Goal: Information Seeking & Learning: Check status

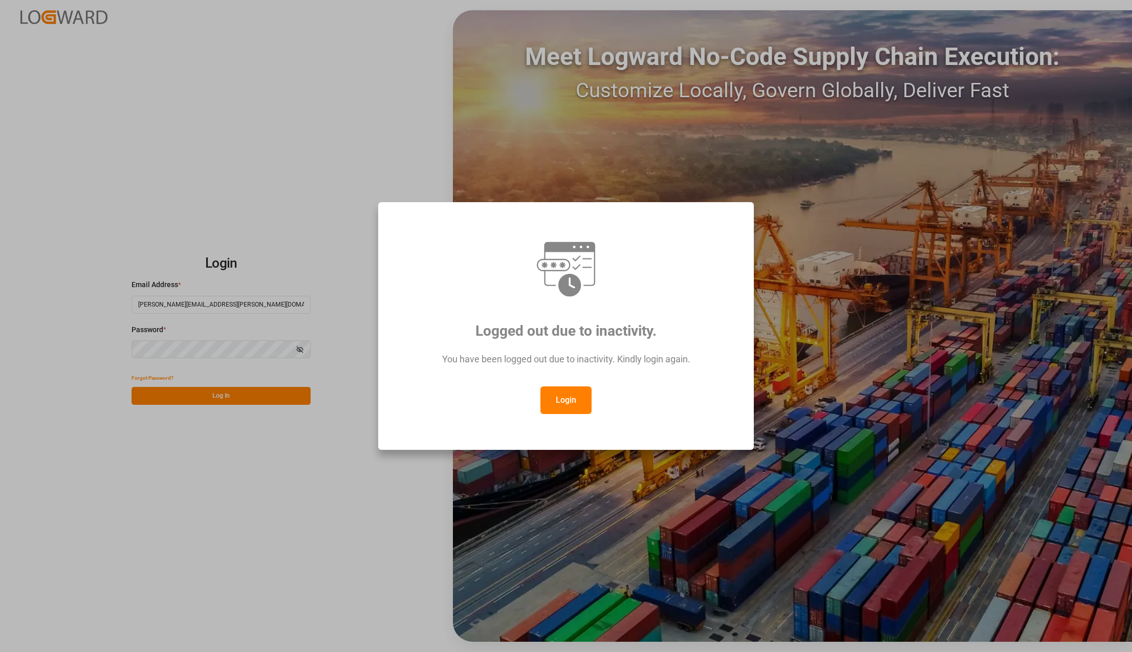
click at [551, 413] on button "Login" at bounding box center [565, 400] width 51 height 28
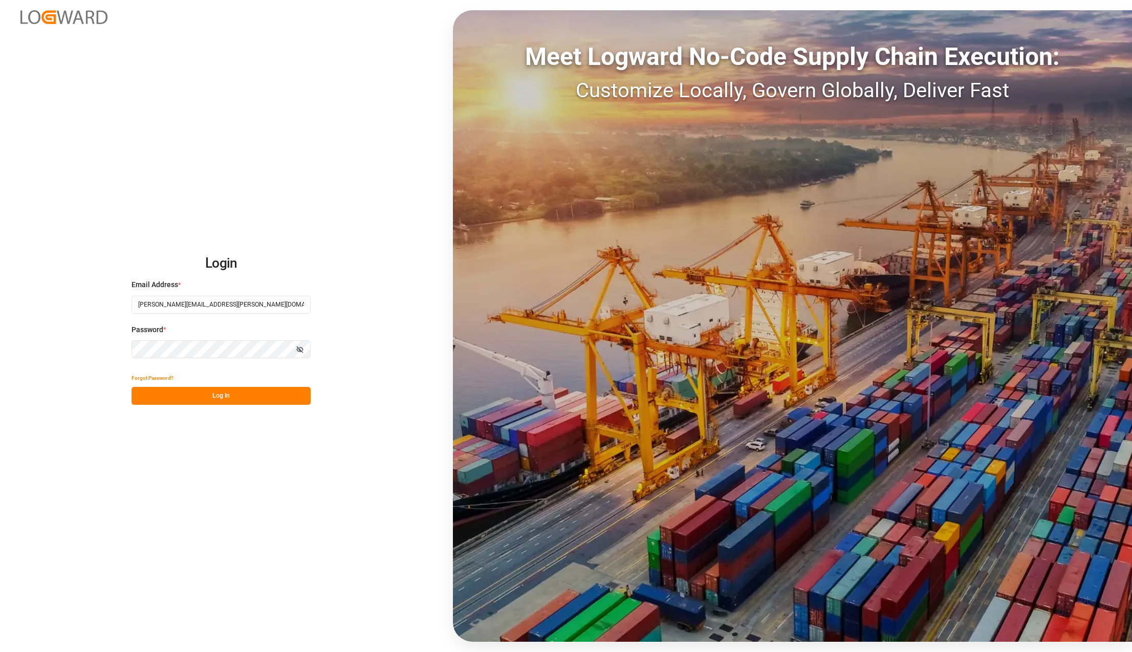
click at [227, 389] on button "Log In" at bounding box center [221, 396] width 179 height 18
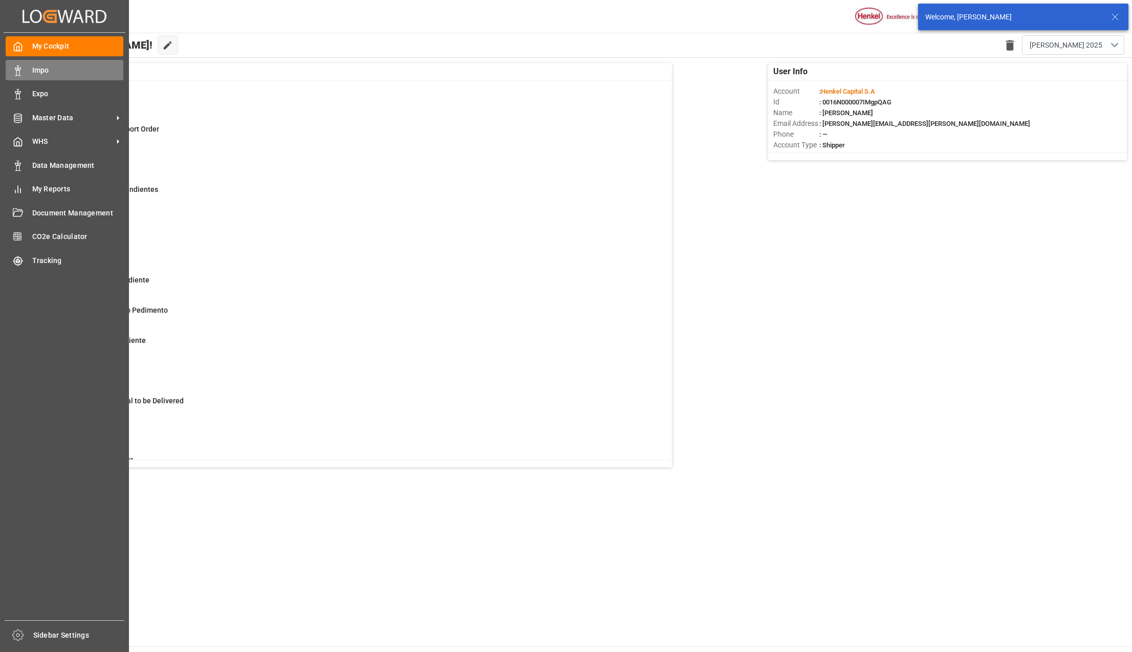
click at [27, 70] on div "Impo Impo" at bounding box center [65, 70] width 118 height 20
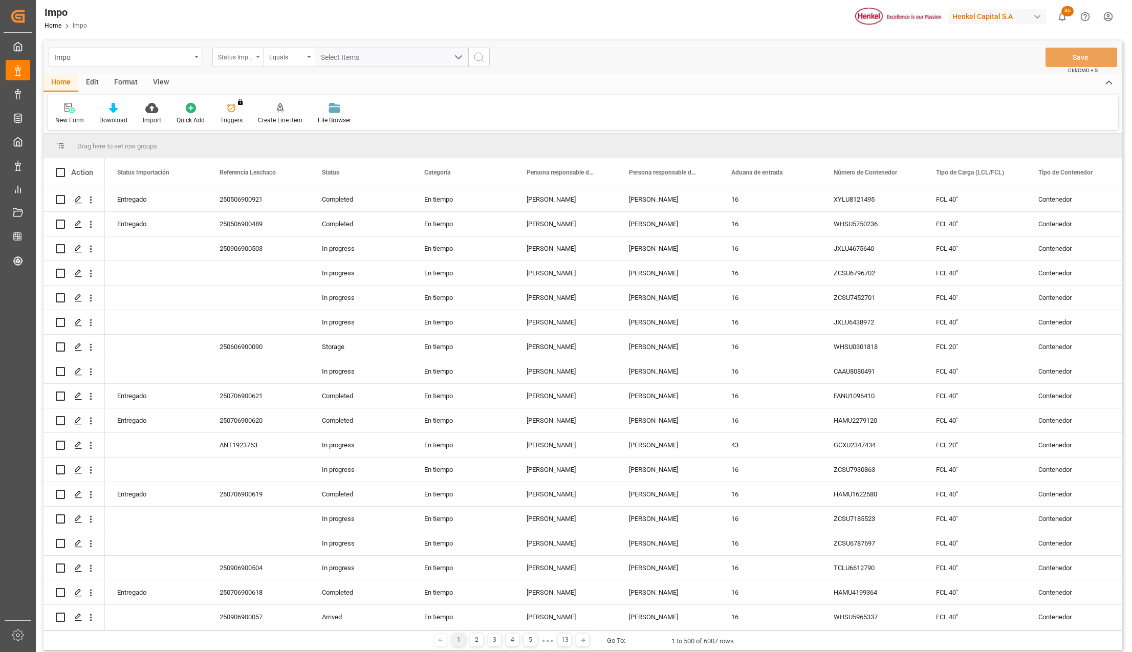
click at [261, 58] on div "Status Importación" at bounding box center [237, 57] width 51 height 19
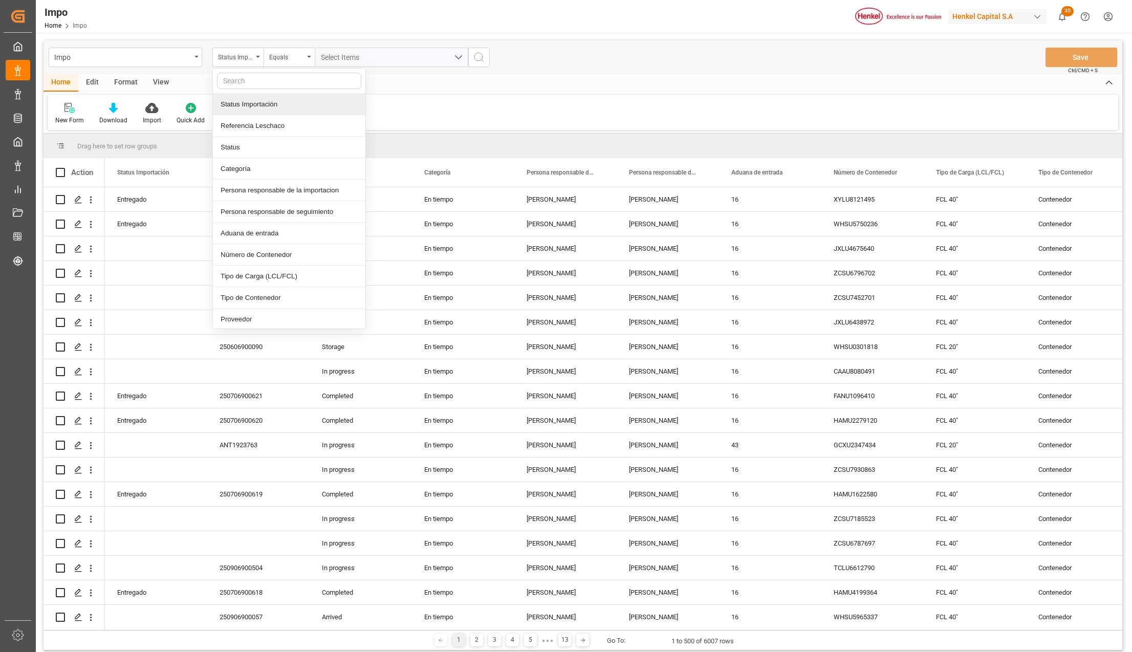
click at [242, 84] on input "text" at bounding box center [289, 81] width 144 height 16
type input "ref"
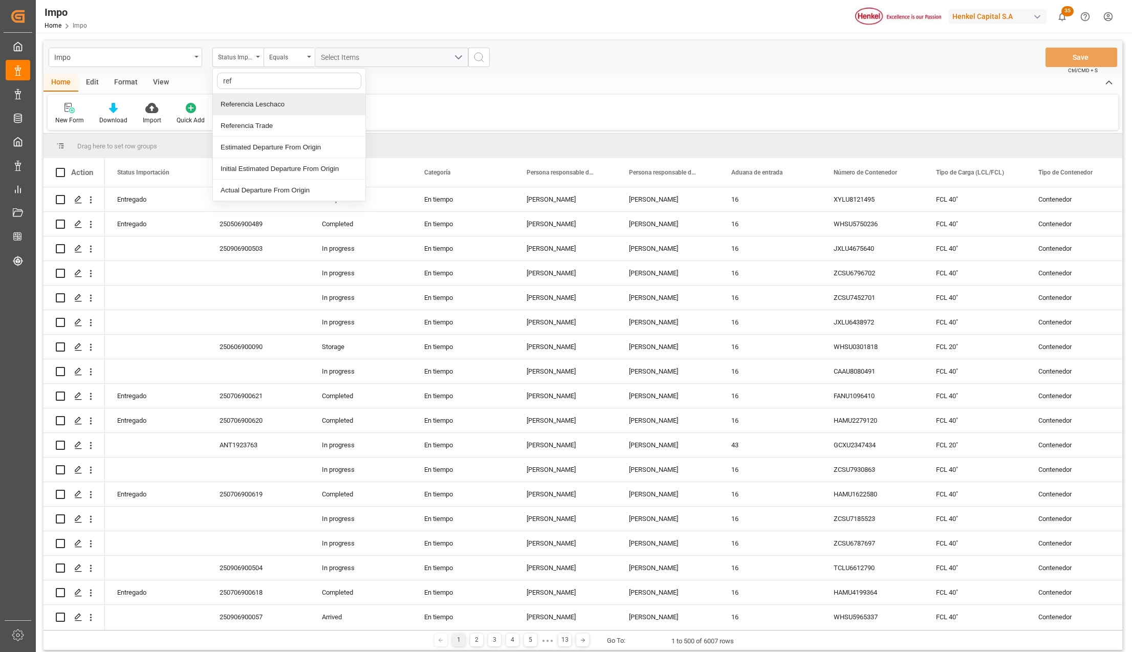
click at [244, 105] on div "Referencia Leschaco" at bounding box center [289, 104] width 153 height 21
click at [326, 58] on input "text" at bounding box center [392, 57] width 154 height 19
type input "250806900417"
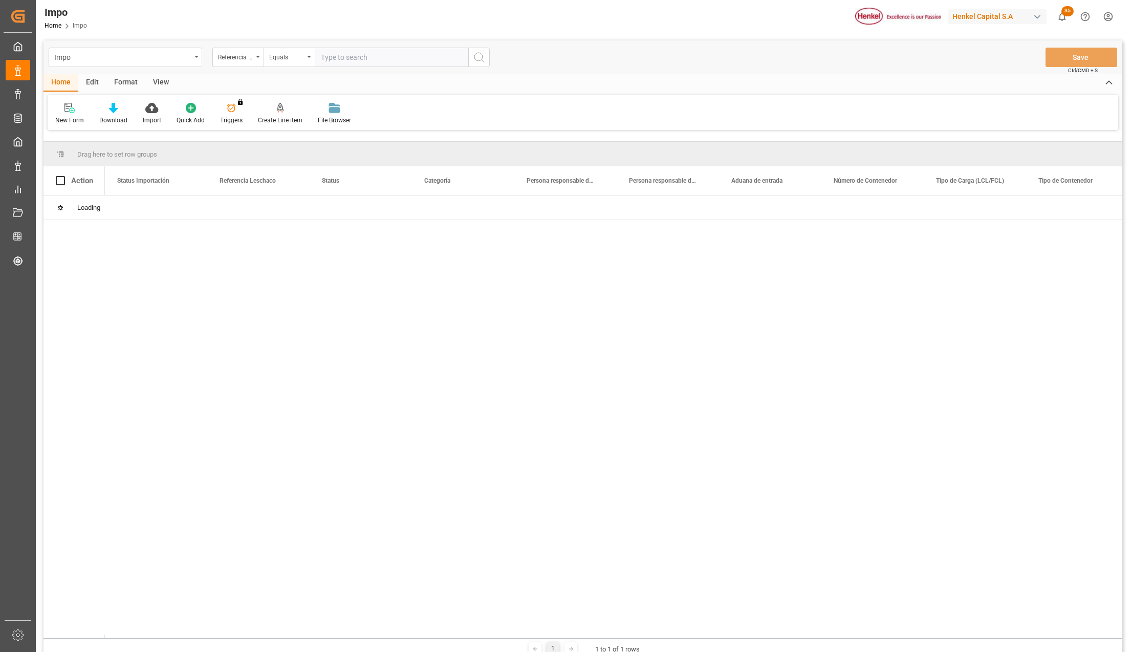
click at [477, 62] on div "Impo Referencia Leschaco Equals Save Ctrl/CMD + S Home Edit Format View New For…" at bounding box center [583, 349] width 1079 height 618
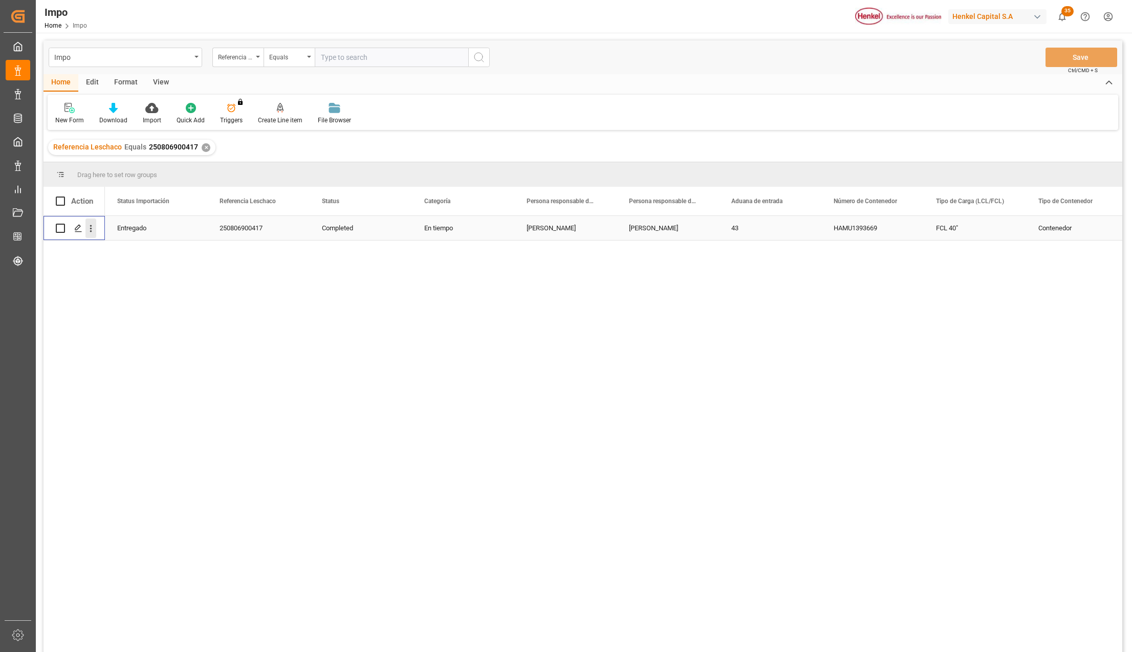
click at [89, 226] on icon "open menu" at bounding box center [90, 228] width 11 height 11
click at [101, 248] on icon "Press SPACE to select this row." at bounding box center [99, 250] width 8 height 8
click at [256, 56] on icon "open menu" at bounding box center [258, 57] width 4 height 2
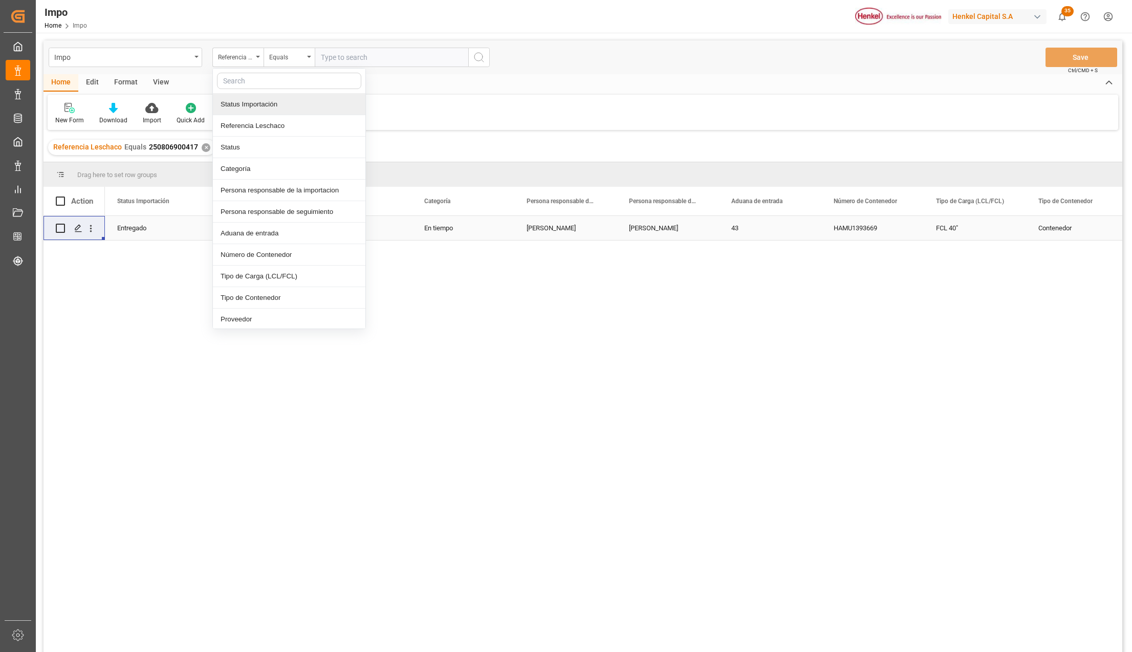
click at [257, 75] on input "text" at bounding box center [289, 81] width 144 height 16
type input "idh"
click at [241, 109] on div "IDH drv" at bounding box center [289, 104] width 153 height 21
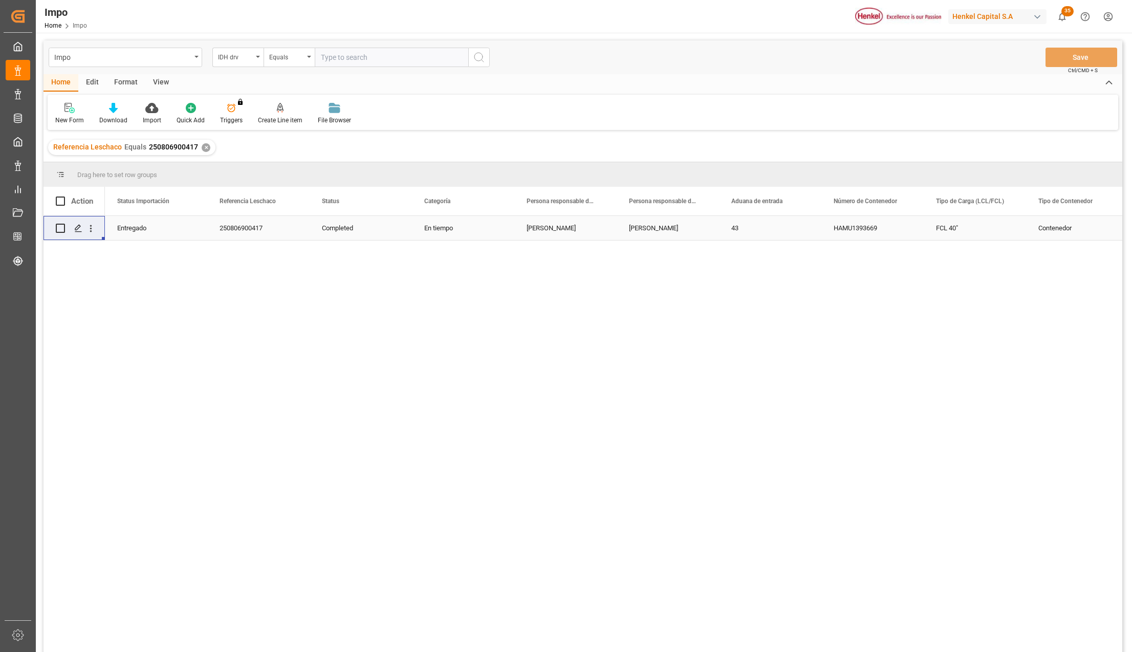
click at [335, 57] on input "text" at bounding box center [392, 57] width 154 height 19
paste input "2858999"
type input "2858999"
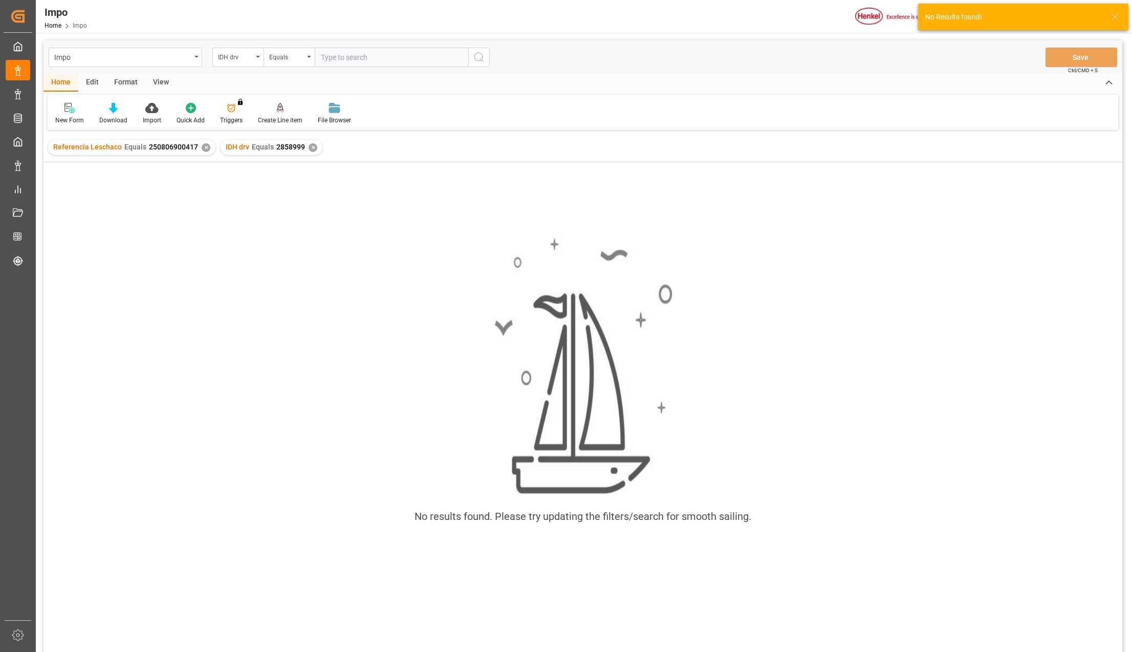
click at [205, 148] on div "✕" at bounding box center [206, 147] width 9 height 9
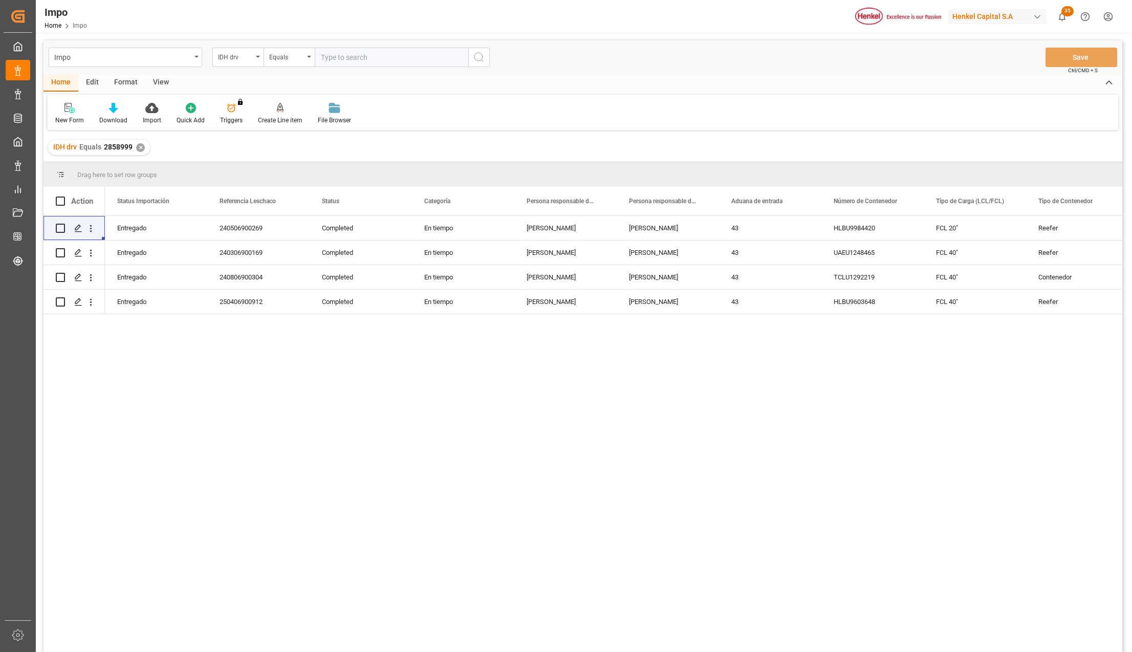
click at [165, 78] on div "View" at bounding box center [160, 82] width 31 height 17
click at [125, 107] on div at bounding box center [116, 107] width 51 height 11
click at [122, 137] on div "Seguimiento Operativo" at bounding box center [144, 144] width 100 height 21
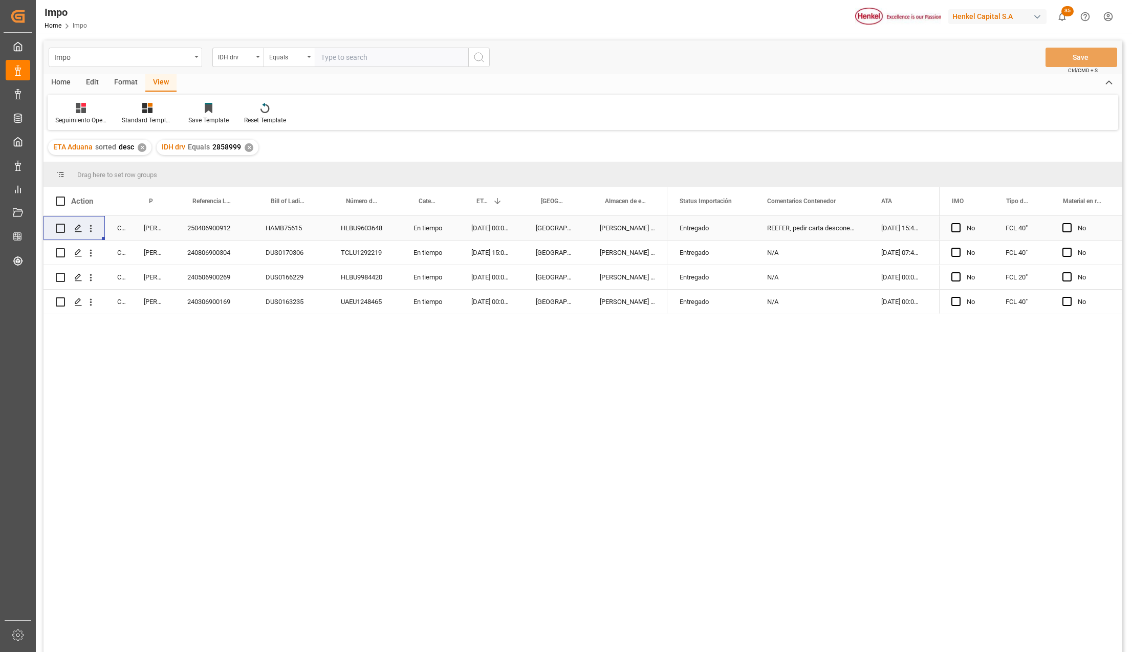
click at [158, 225] on div "Guillermina Simon" at bounding box center [154, 228] width 44 height 24
click at [154, 244] on div "Martha Gonzalez" at bounding box center [154, 253] width 44 height 24
click at [209, 253] on div "240806900304" at bounding box center [214, 253] width 78 height 24
click at [216, 225] on div "250406900912" at bounding box center [214, 228] width 78 height 24
click at [747, 254] on div "Entregado" at bounding box center [711, 253] width 88 height 24
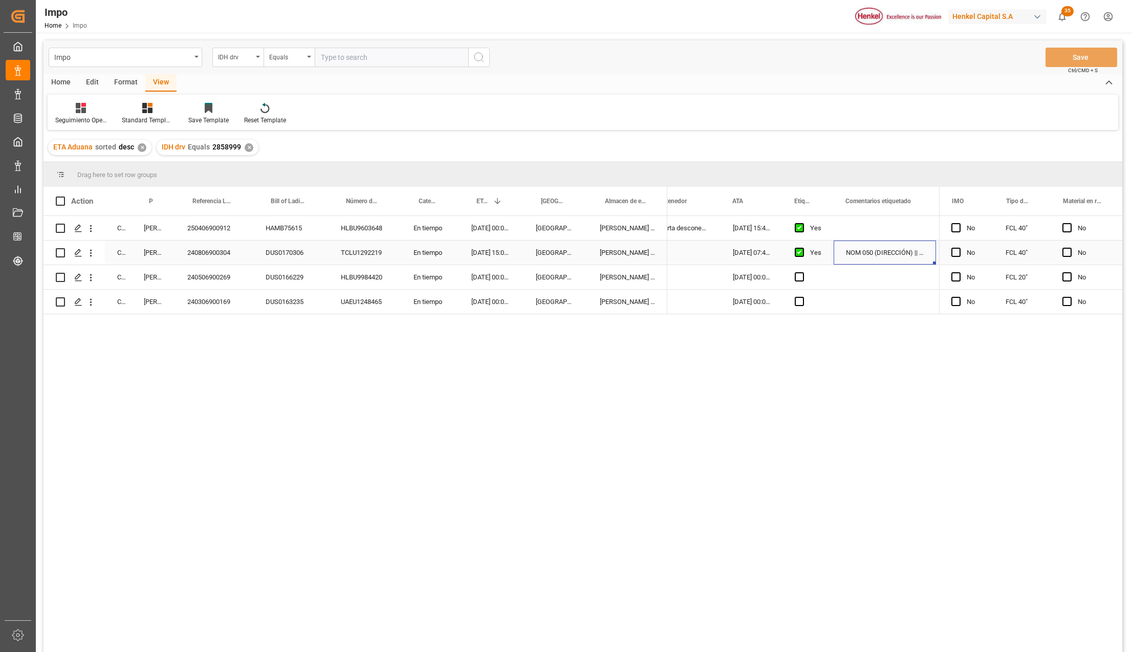
scroll to position [0, 251]
click at [224, 255] on div "240806900304" at bounding box center [214, 253] width 78 height 24
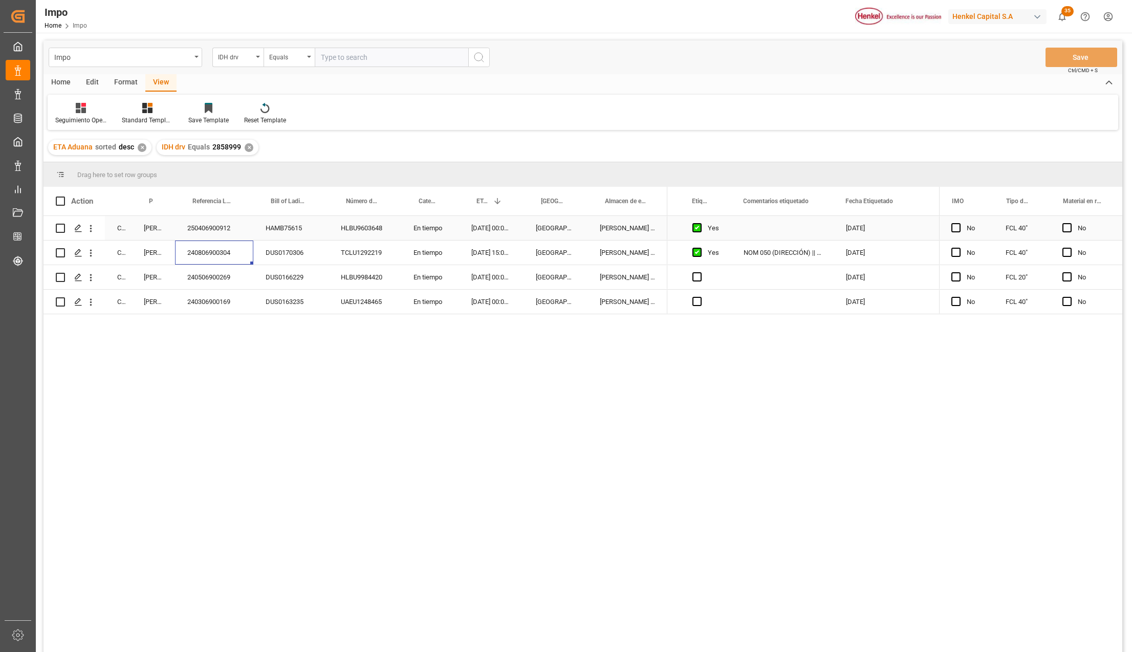
click at [228, 229] on div "250406900912" at bounding box center [214, 228] width 78 height 24
click at [334, 64] on input "text" at bounding box center [392, 57] width 154 height 19
paste input "1708701"
type input "1708701"
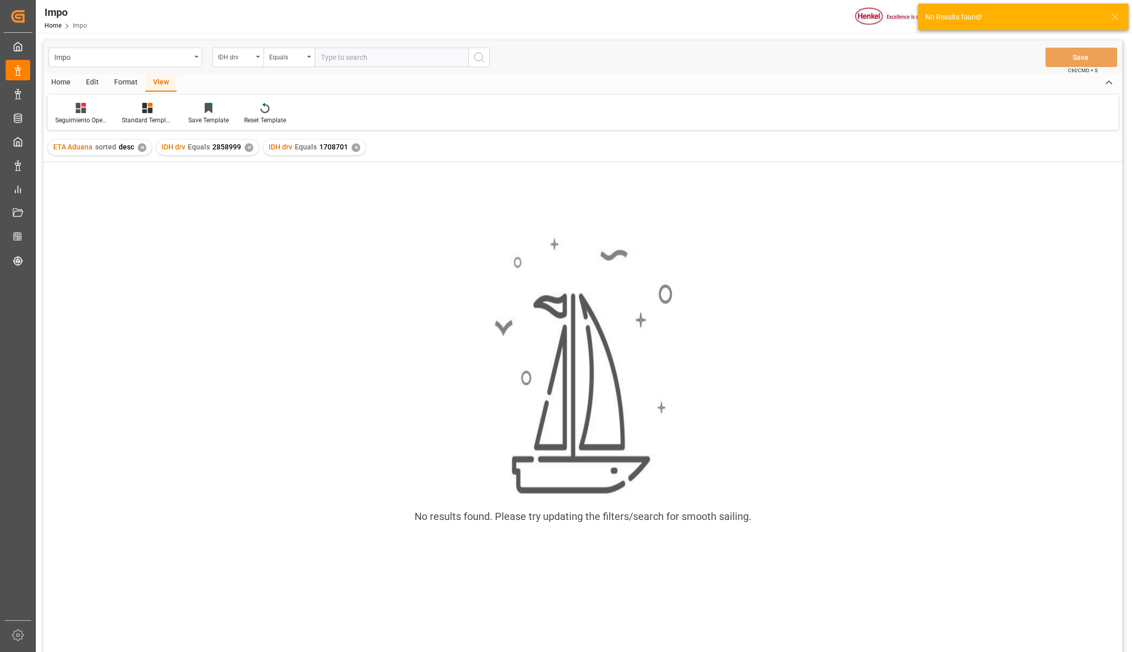
click at [248, 146] on div "✕" at bounding box center [249, 147] width 9 height 9
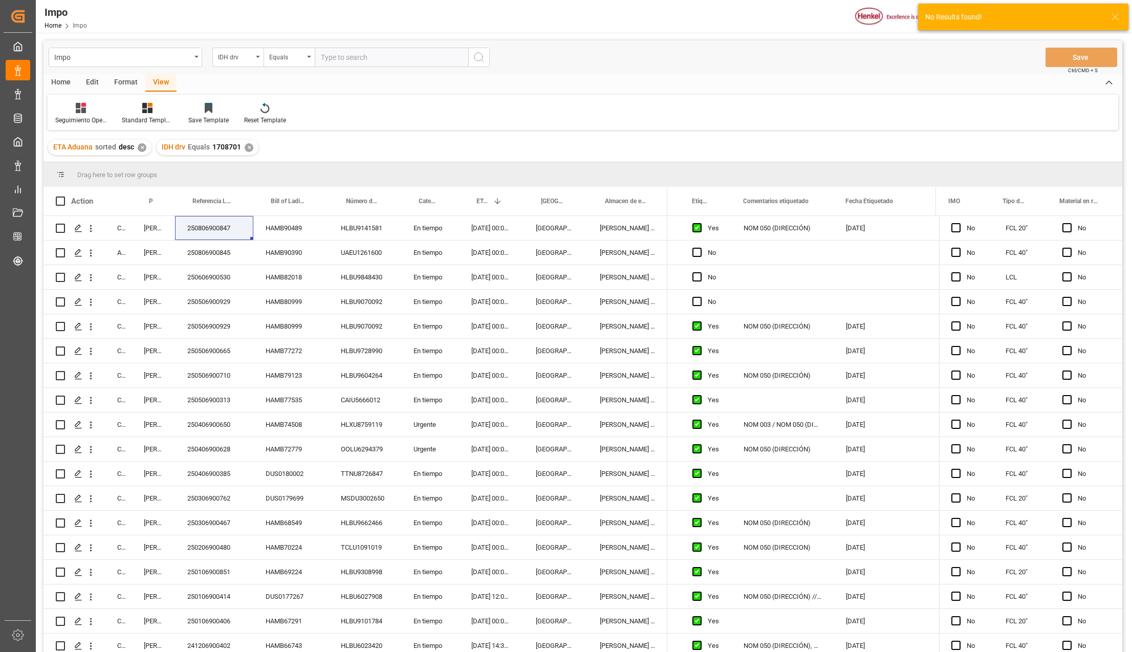
click at [160, 82] on div "View" at bounding box center [160, 82] width 31 height 17
click at [140, 109] on div at bounding box center [147, 107] width 51 height 11
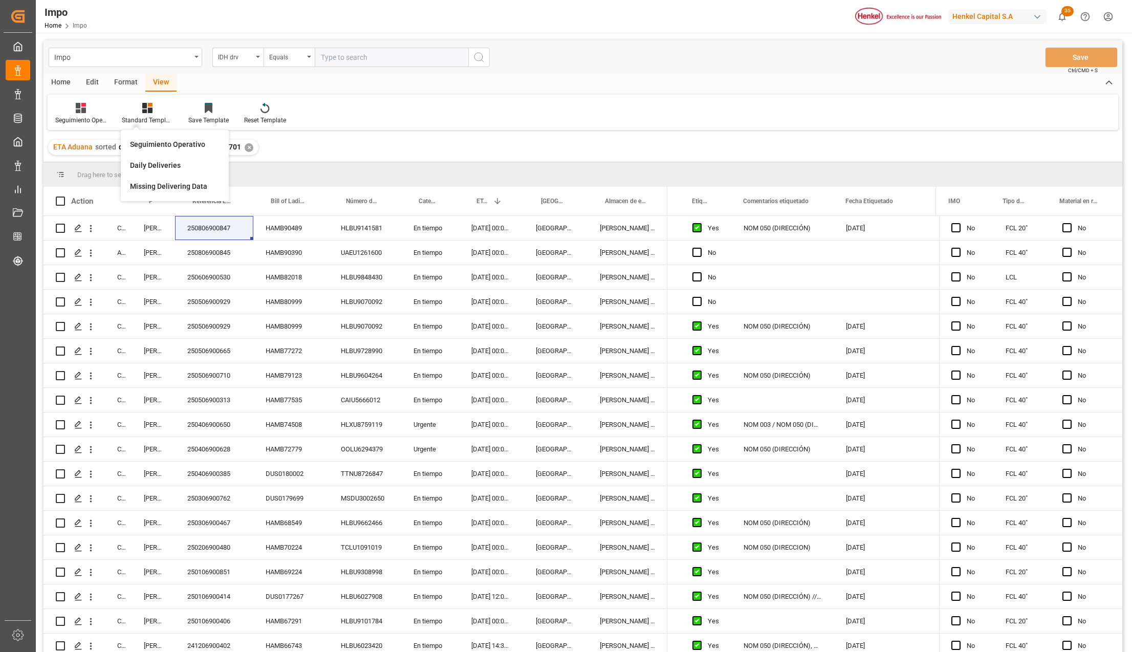
click at [142, 132] on div "Seguimiento Operativo Daily Deliveries Missing Delivering Data" at bounding box center [175, 165] width 108 height 71
click at [142, 114] on div "Standard Templates" at bounding box center [147, 113] width 67 height 23
click at [136, 136] on div "Seguimiento Operativo" at bounding box center [175, 144] width 100 height 21
click at [208, 228] on div "250806900847" at bounding box center [214, 228] width 78 height 24
click at [819, 228] on div "NOM 050 (DIRECCIÓN)" at bounding box center [782, 228] width 102 height 24
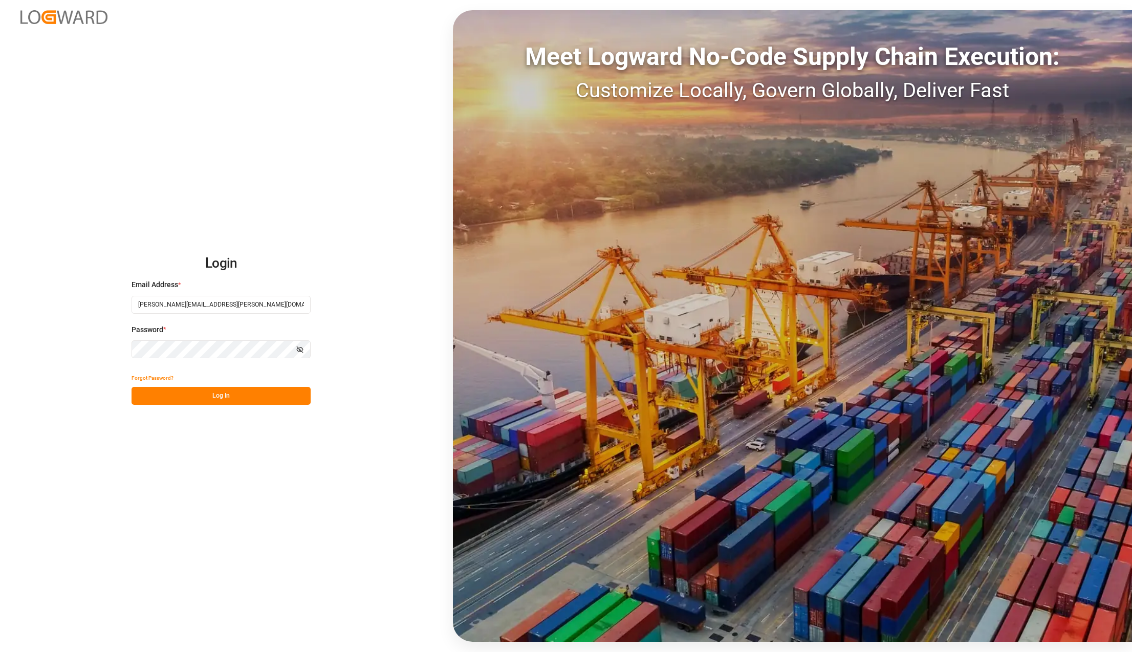
click at [222, 396] on button "Log In" at bounding box center [221, 396] width 179 height 18
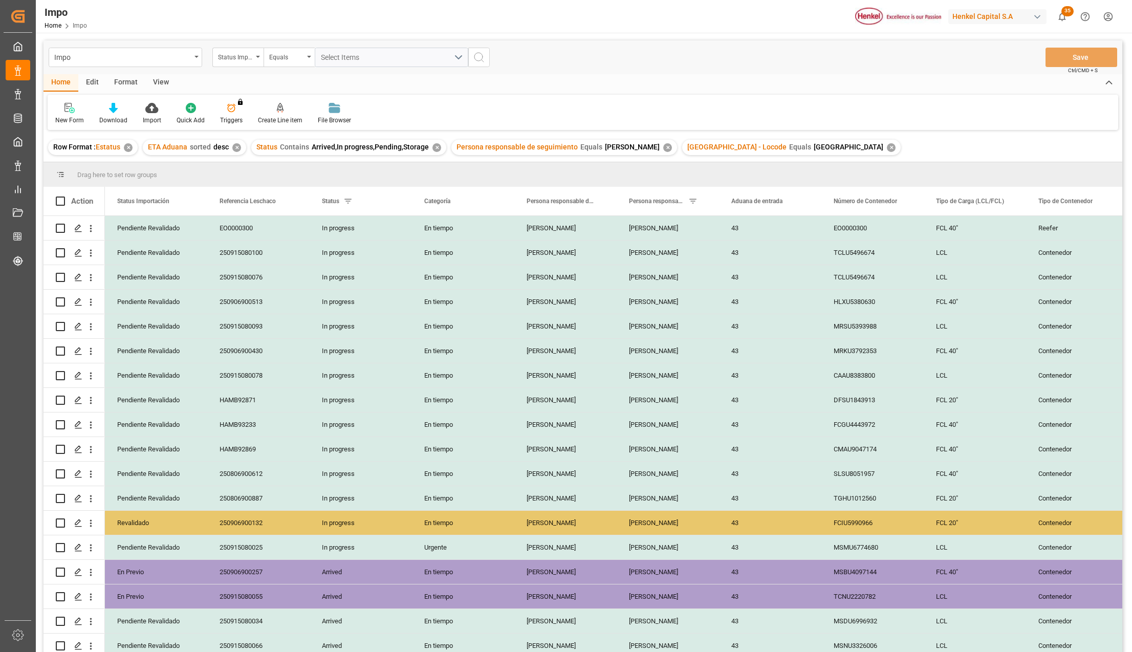
click at [162, 84] on div "View" at bounding box center [160, 82] width 31 height 17
click at [123, 109] on div at bounding box center [116, 107] width 51 height 11
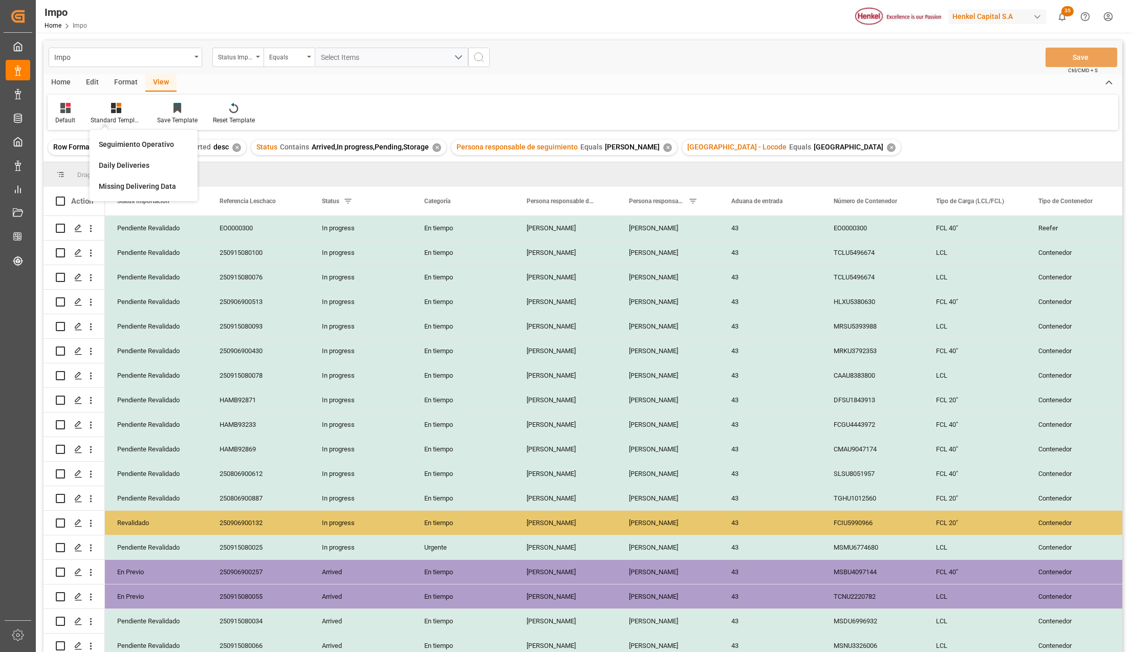
click at [116, 132] on div "Seguimiento Operativo Daily Deliveries Missing Delivering Data" at bounding box center [144, 165] width 108 height 71
click at [111, 116] on div "Standard Templates" at bounding box center [116, 120] width 51 height 9
click at [112, 137] on div "Seguimiento Operativo" at bounding box center [144, 144] width 100 height 21
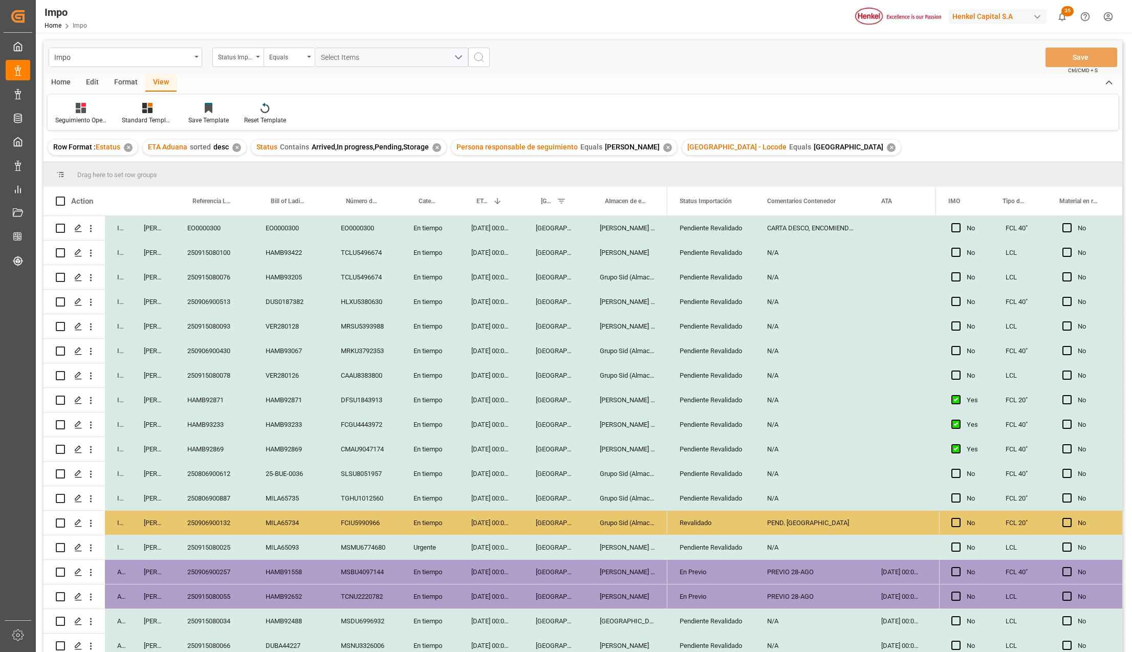
click at [800, 574] on div "PREVIO 28-AGO" at bounding box center [812, 572] width 114 height 24
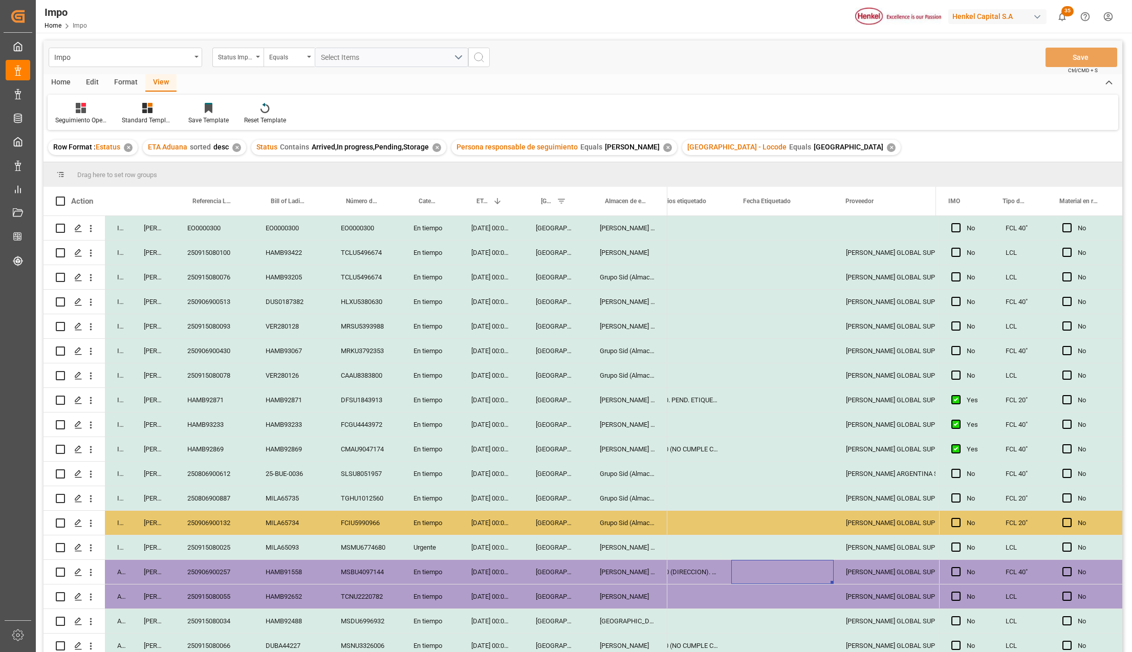
scroll to position [0, 314]
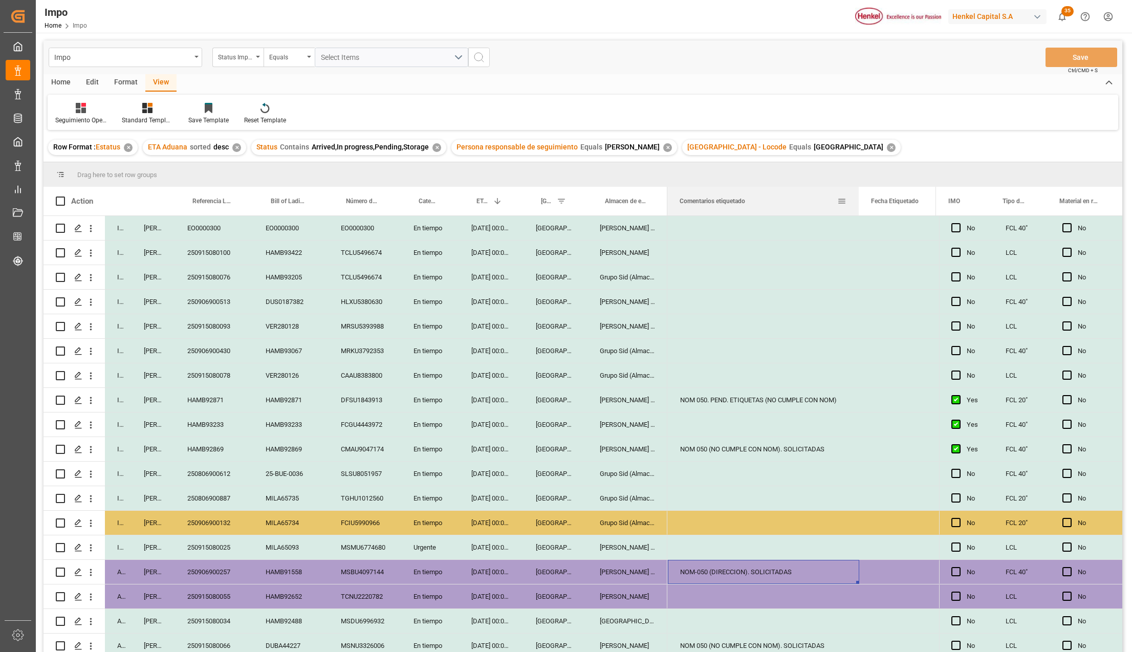
drag, startPoint x: 769, startPoint y: 192, endPoint x: 858, endPoint y: 197, distance: 89.1
click at [858, 197] on div at bounding box center [859, 201] width 4 height 29
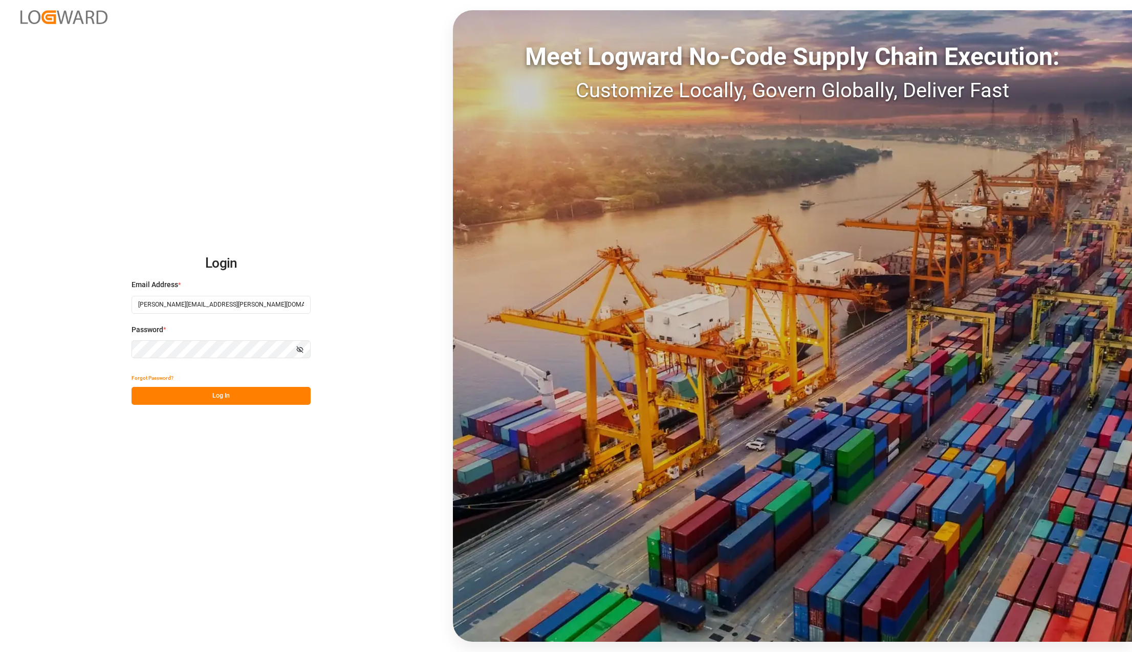
click at [201, 396] on button "Log In" at bounding box center [221, 396] width 179 height 18
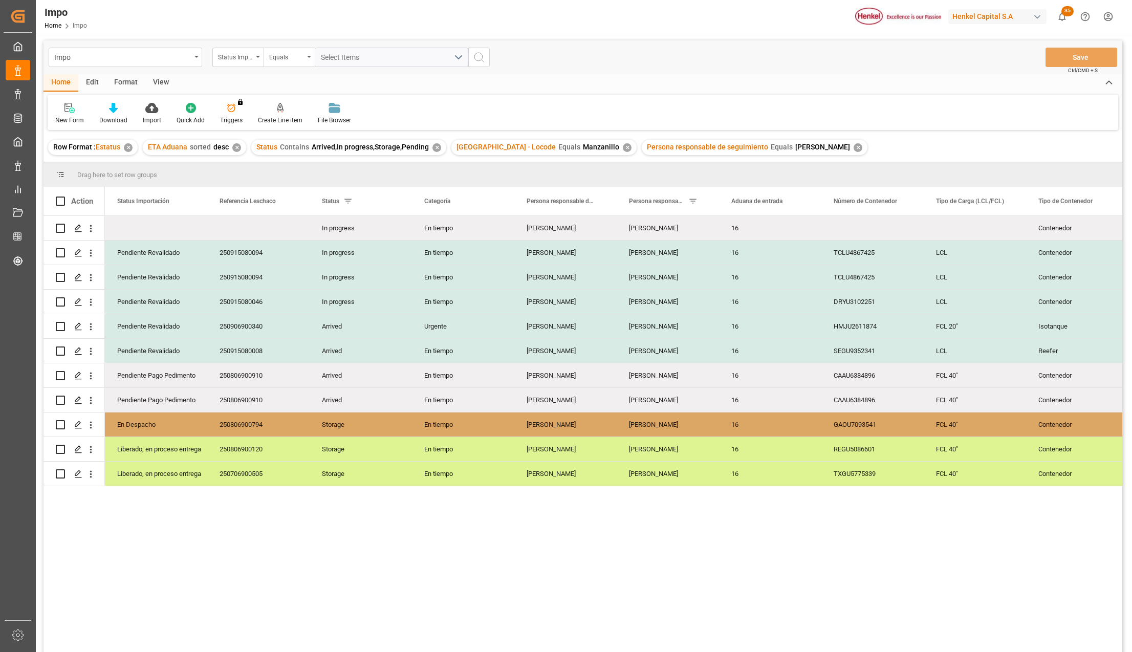
click at [166, 84] on div "View" at bounding box center [160, 82] width 31 height 17
click at [129, 105] on div at bounding box center [116, 107] width 51 height 11
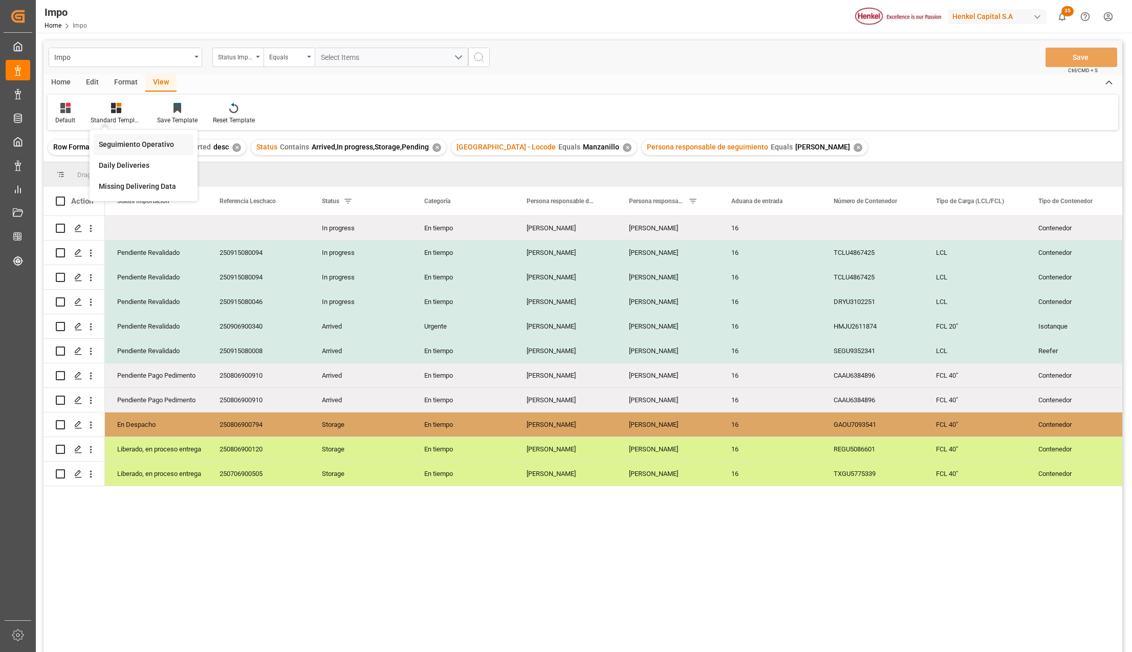
click at [133, 135] on div "Seguimiento Operativo" at bounding box center [144, 144] width 100 height 21
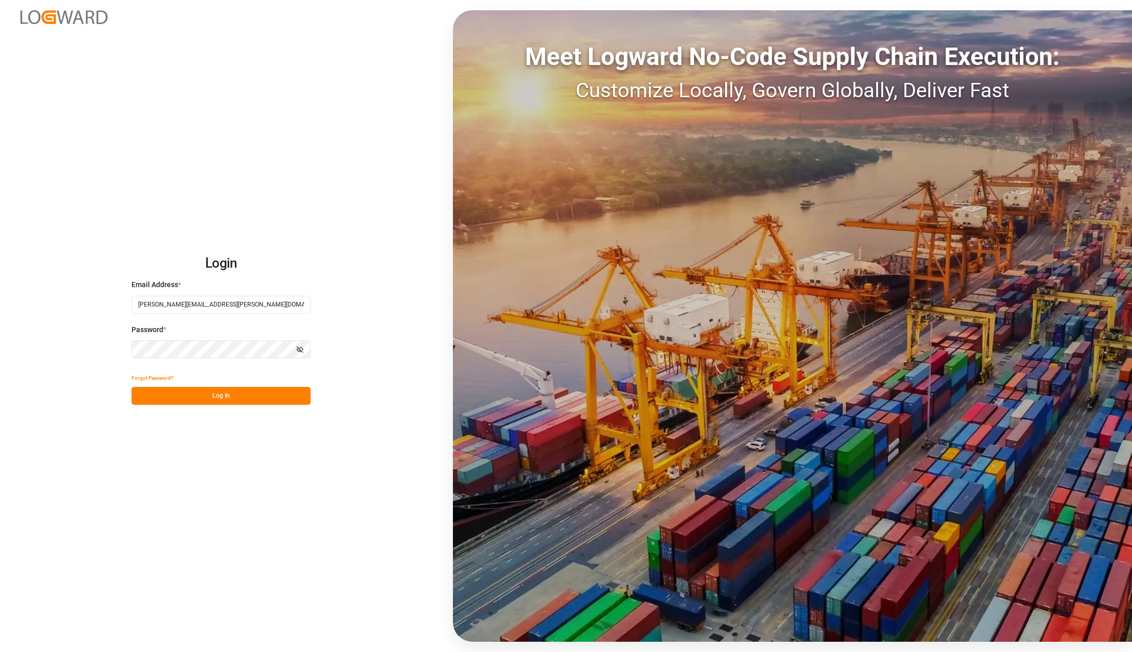
click at [211, 395] on button "Log In" at bounding box center [221, 396] width 179 height 18
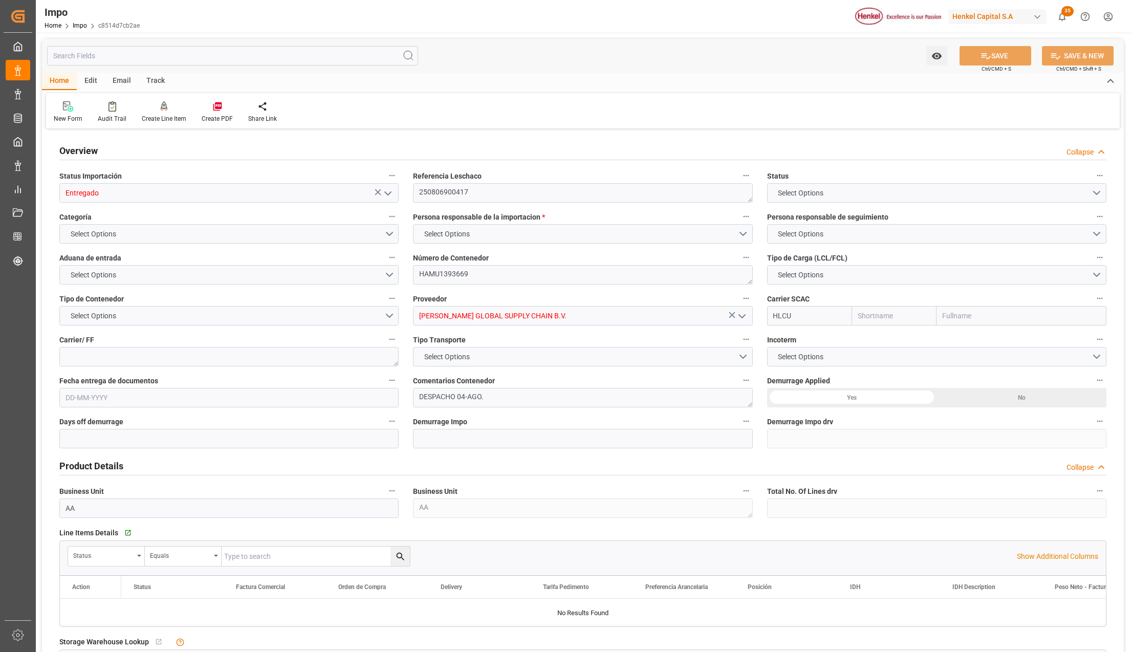
type input "Hapag [PERSON_NAME]"
type input "Hapag [PERSON_NAME] Aktiengesellschaft"
type input "2"
type input "40"
type input "20"
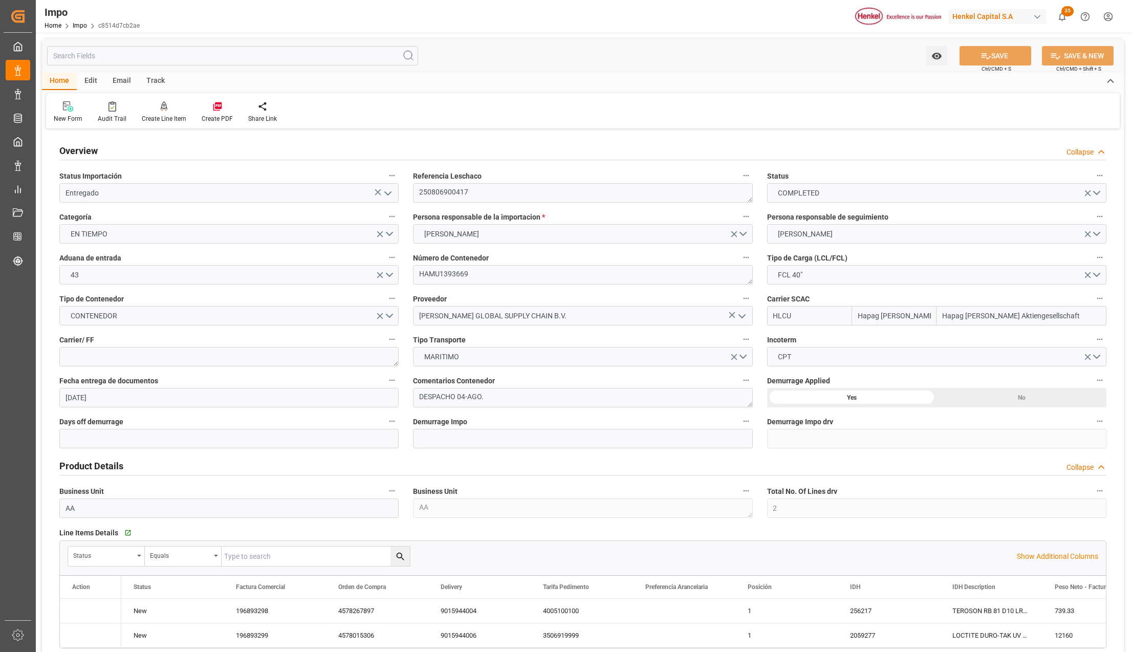
type input "[DATE]"
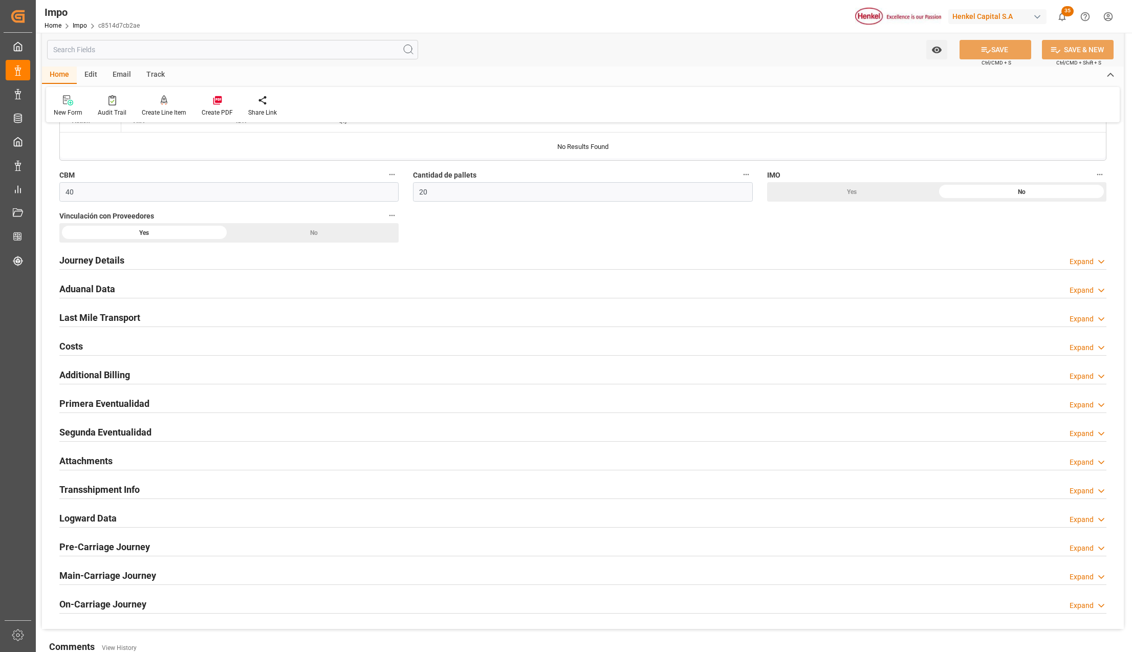
scroll to position [614, 0]
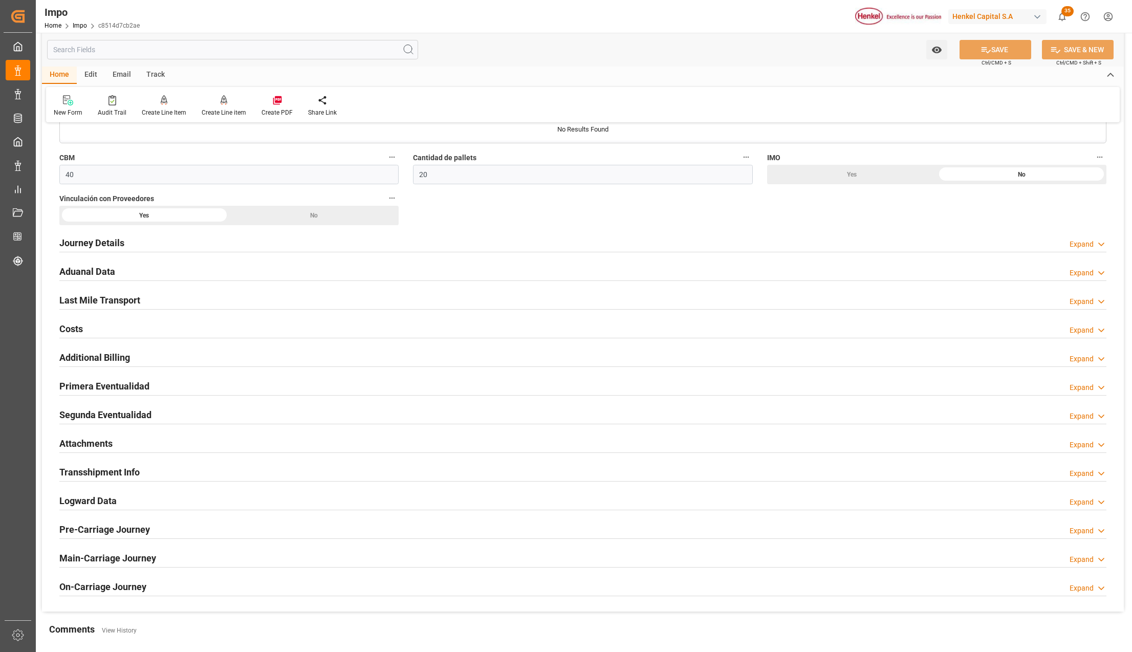
click at [79, 383] on h2 "Primera Eventualidad" at bounding box center [104, 386] width 90 height 14
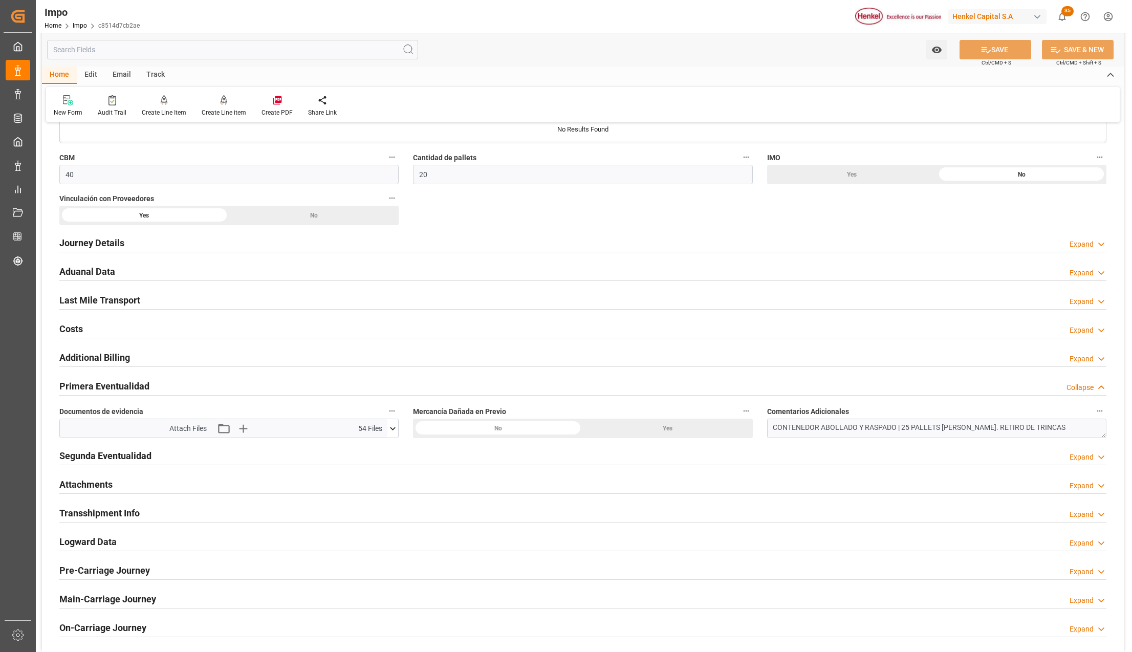
click at [391, 430] on icon at bounding box center [394, 428] width 6 height 3
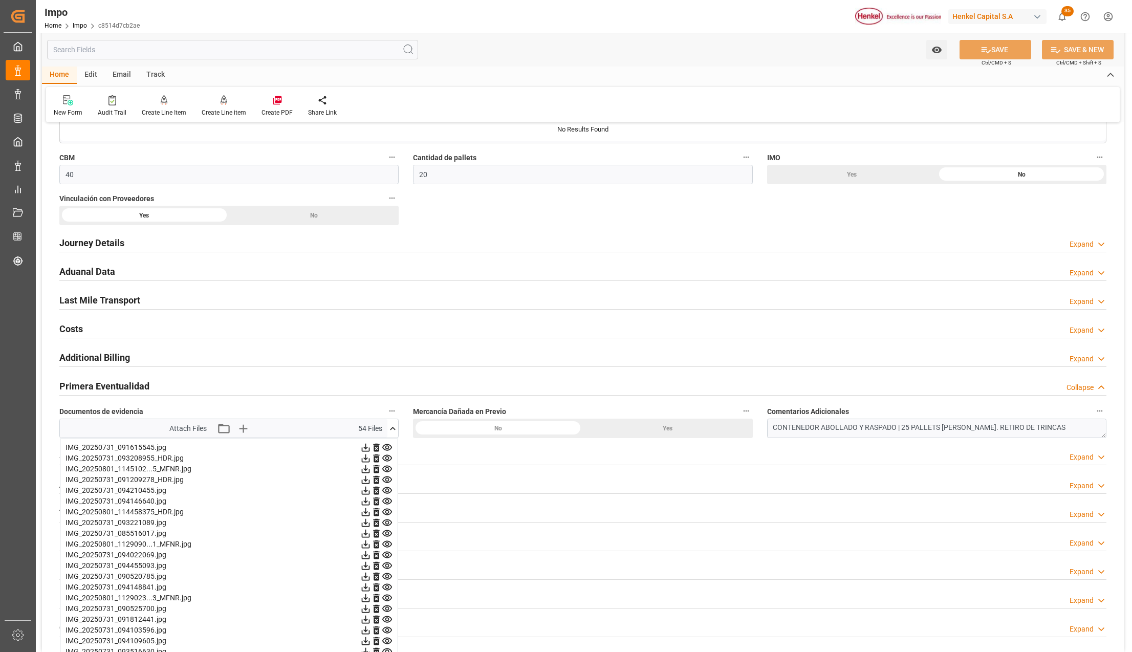
click at [387, 449] on icon at bounding box center [387, 447] width 10 height 7
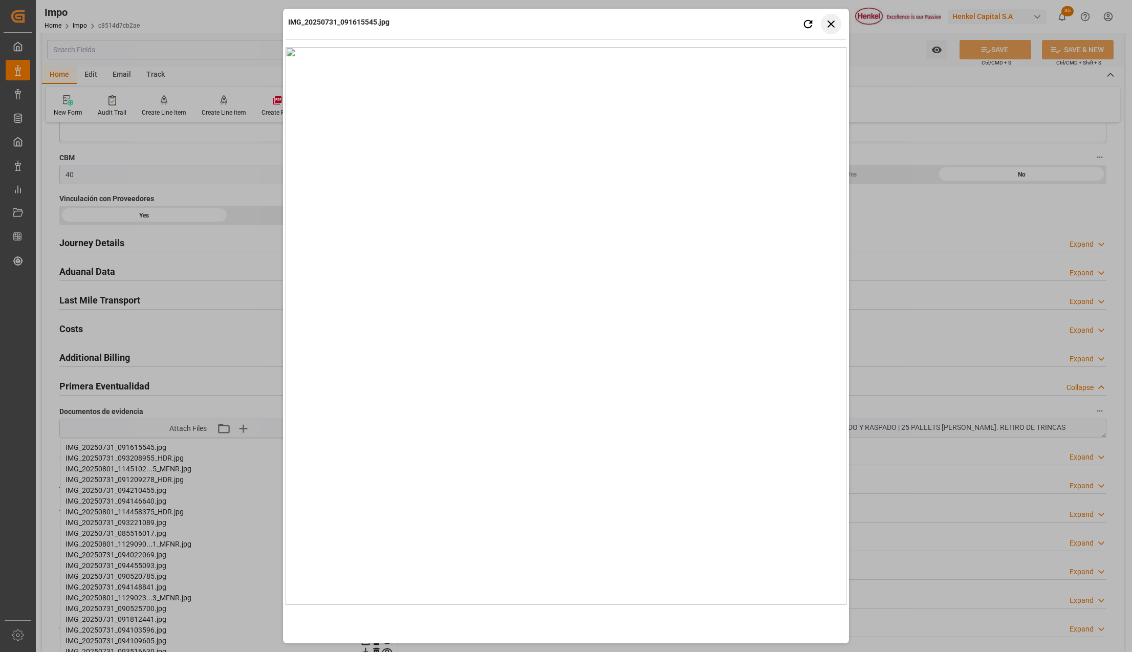
click at [834, 32] on button "Close preview" at bounding box center [831, 24] width 20 height 20
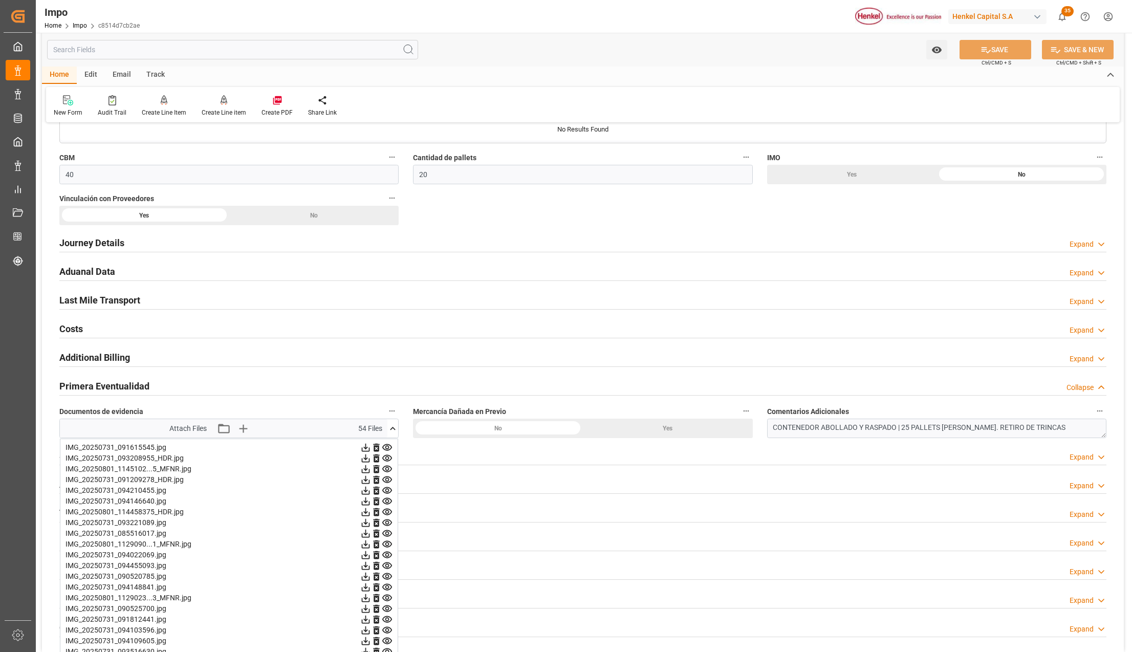
click at [387, 458] on icon at bounding box center [387, 458] width 11 height 11
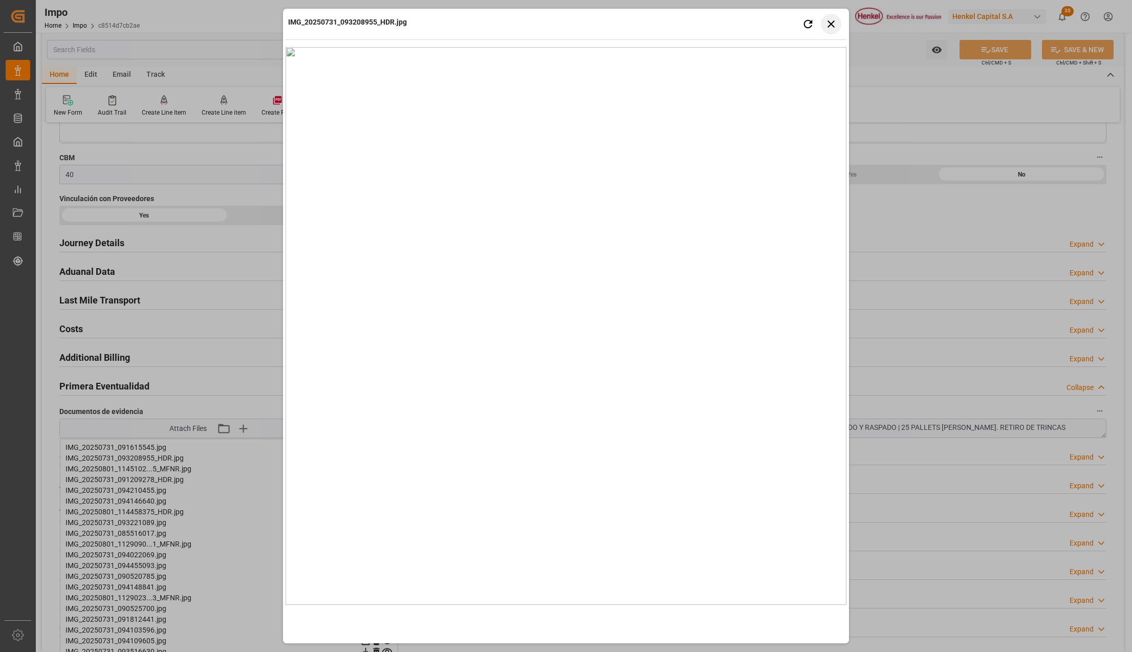
click at [833, 15] on button "Close preview" at bounding box center [831, 24] width 20 height 20
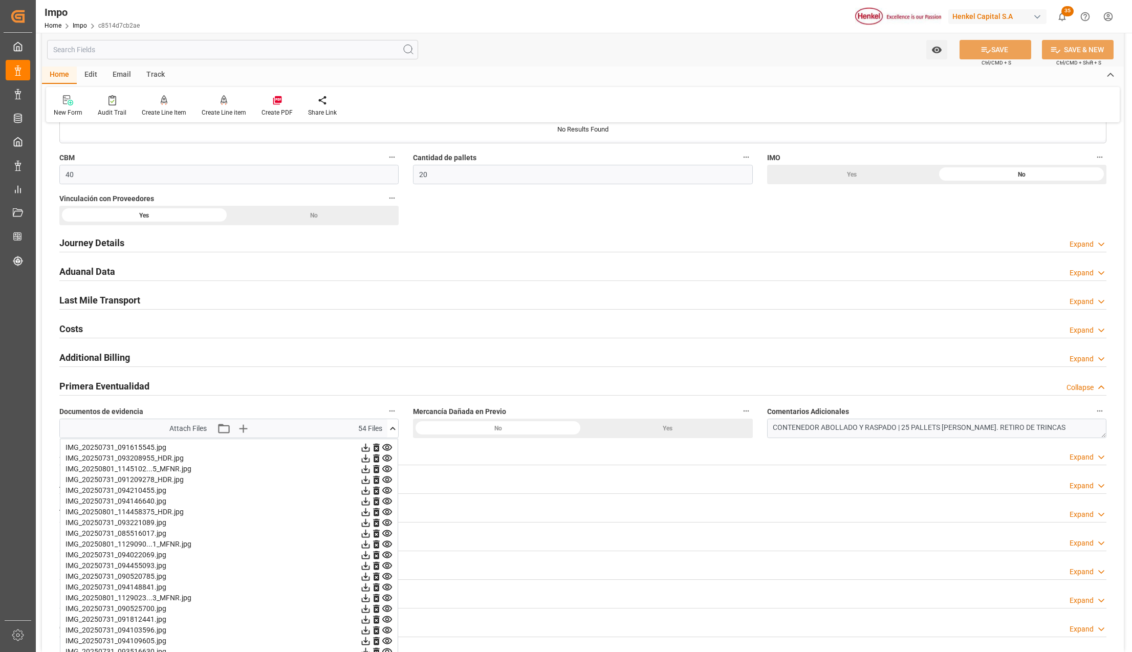
click at [384, 480] on icon at bounding box center [387, 479] width 10 height 7
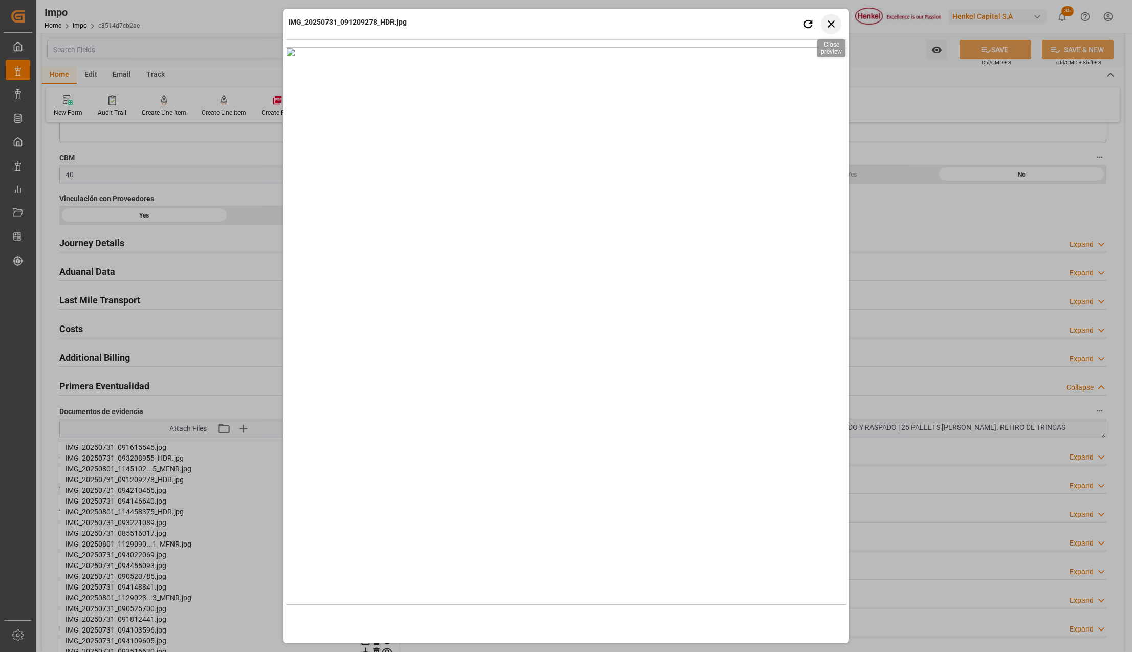
click at [828, 21] on icon "button" at bounding box center [831, 23] width 7 height 7
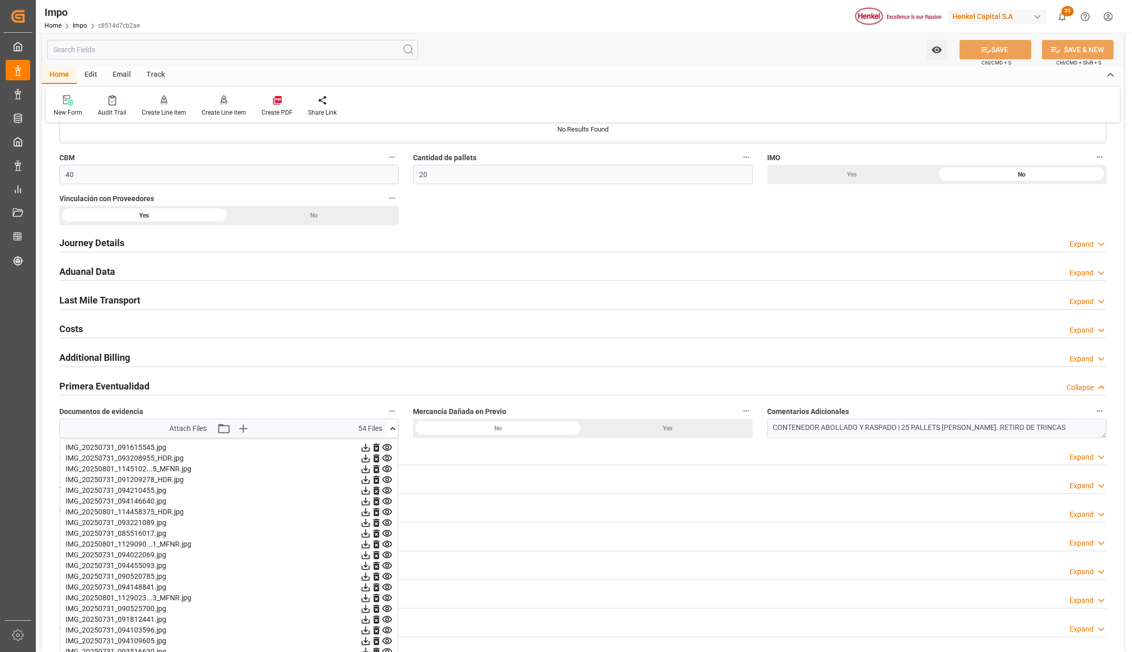
click at [384, 527] on icon at bounding box center [387, 522] width 11 height 11
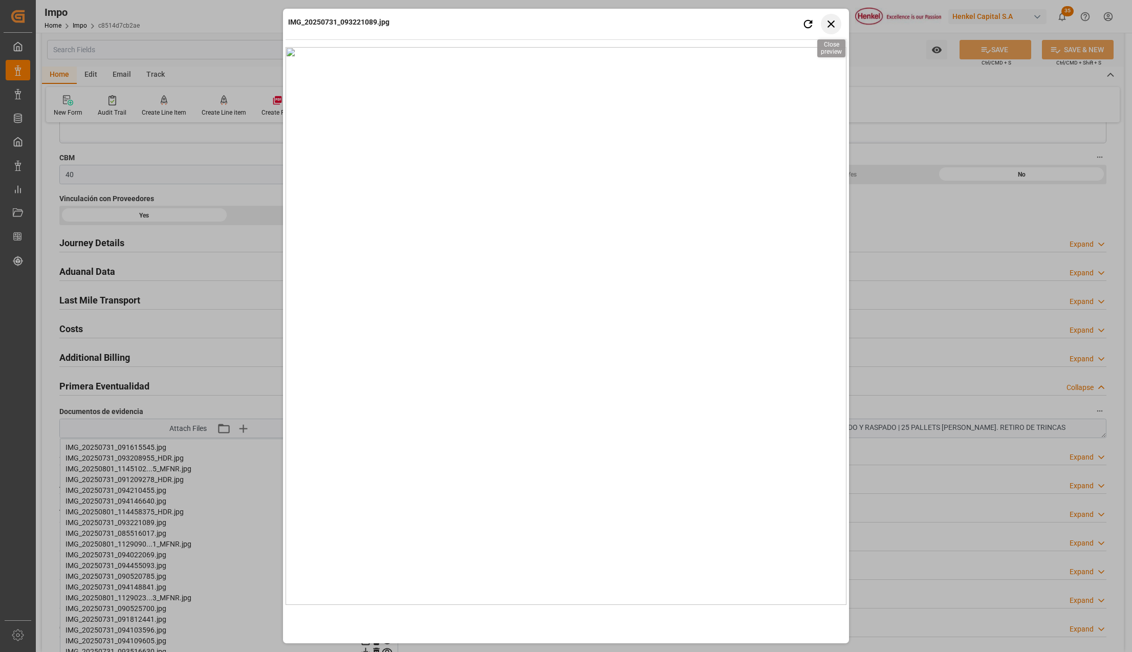
click at [836, 20] on icon "button" at bounding box center [831, 23] width 13 height 13
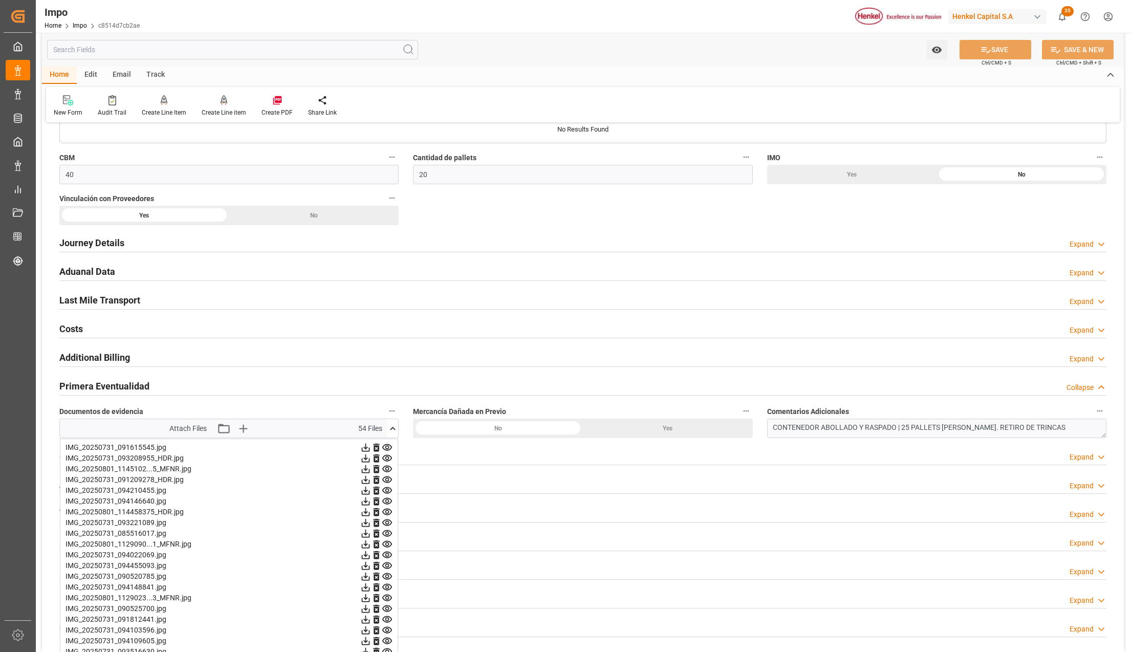
click at [386, 569] on icon at bounding box center [387, 565] width 11 height 11
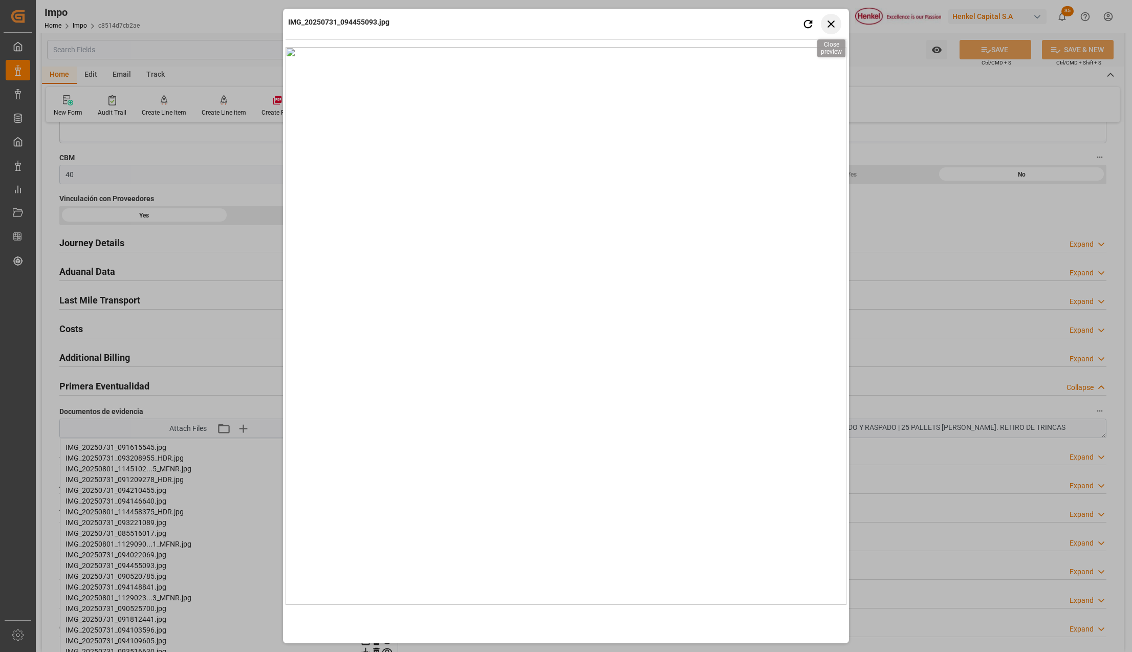
click at [831, 28] on icon "button" at bounding box center [831, 23] width 13 height 13
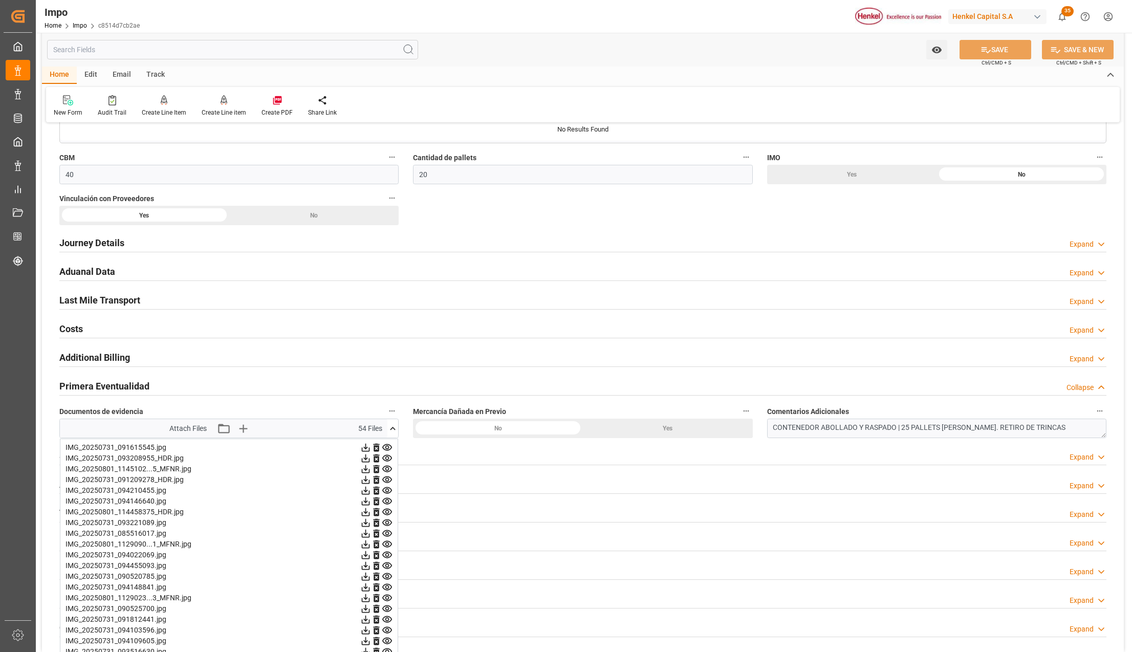
click at [383, 591] on icon at bounding box center [387, 587] width 11 height 11
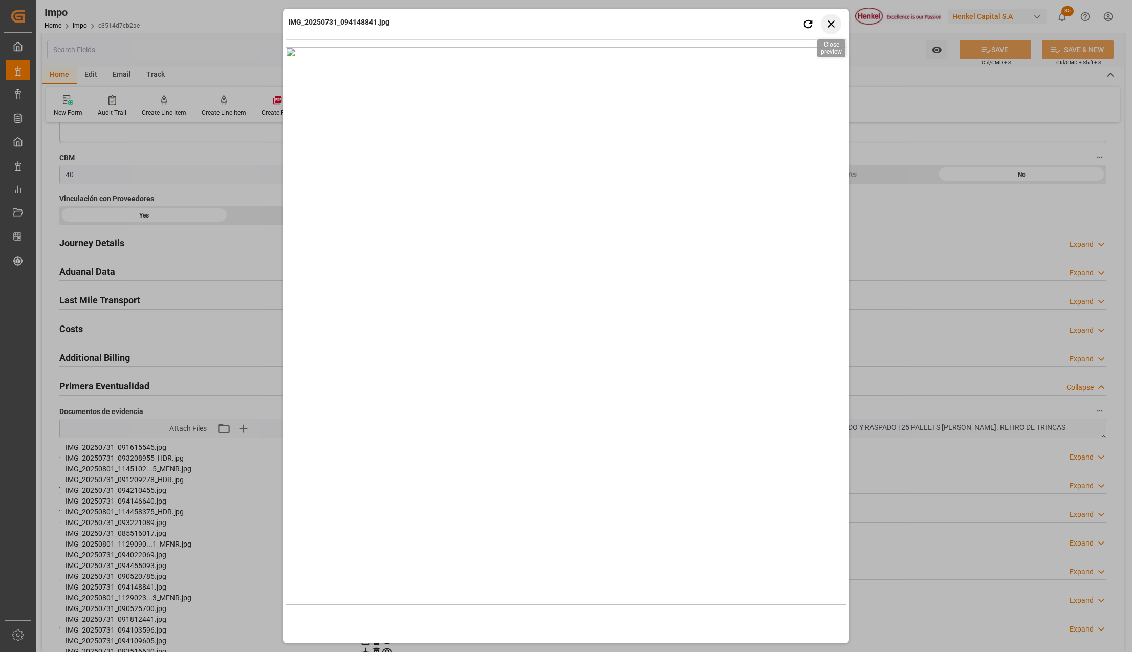
click at [831, 25] on icon "button" at bounding box center [831, 23] width 13 height 13
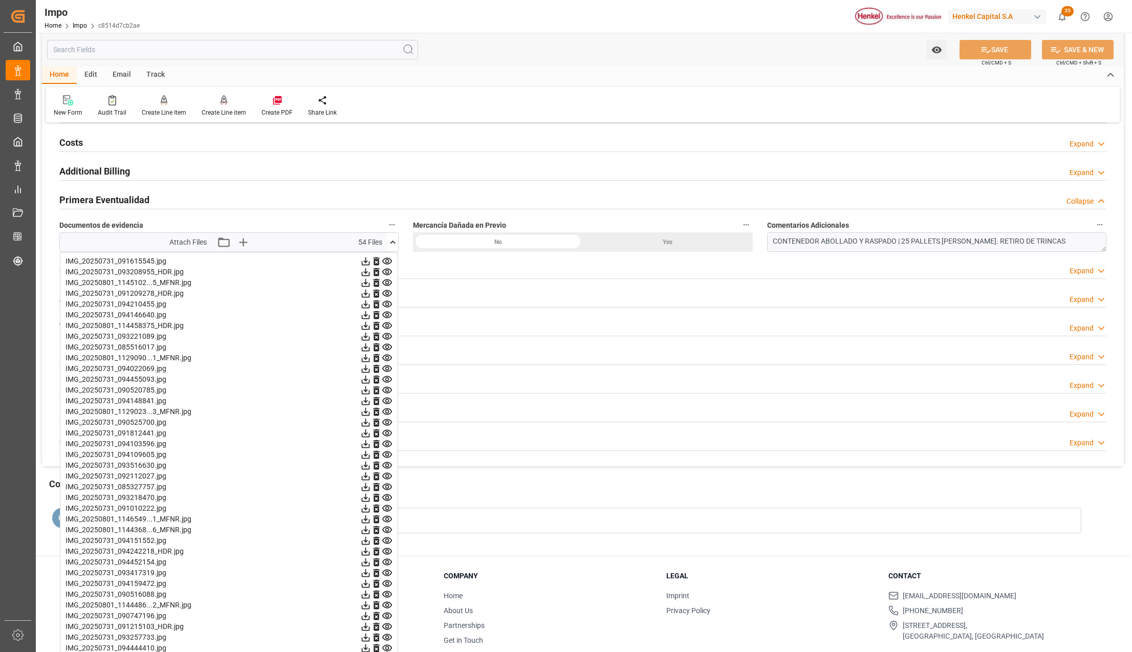
scroll to position [819, 0]
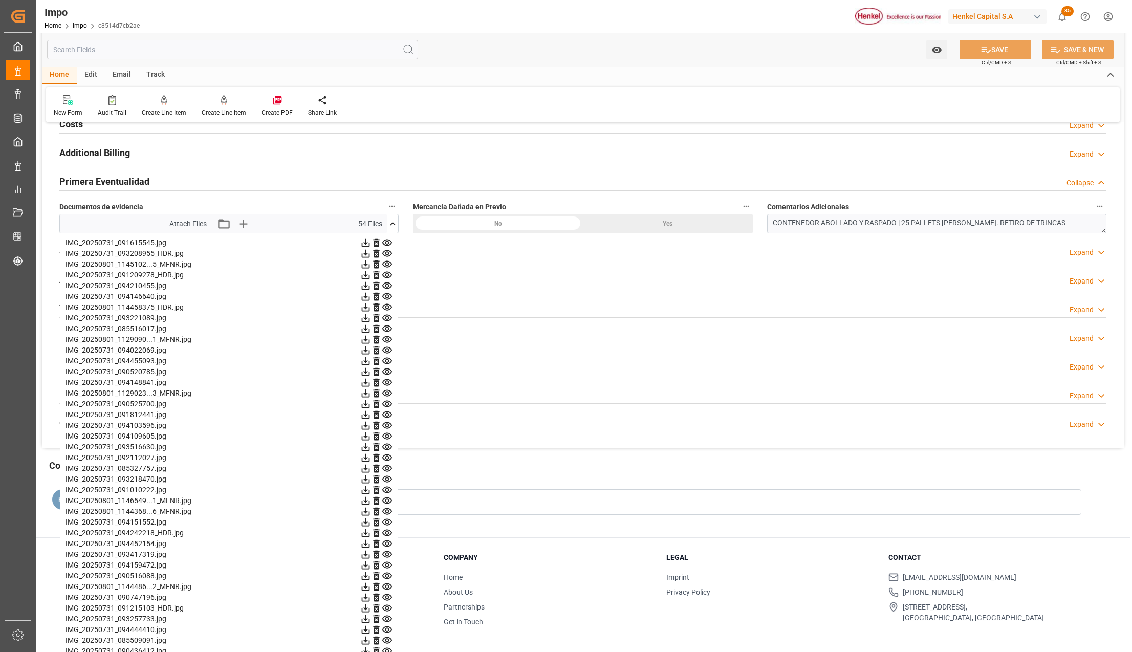
click at [389, 502] on icon at bounding box center [387, 500] width 10 height 7
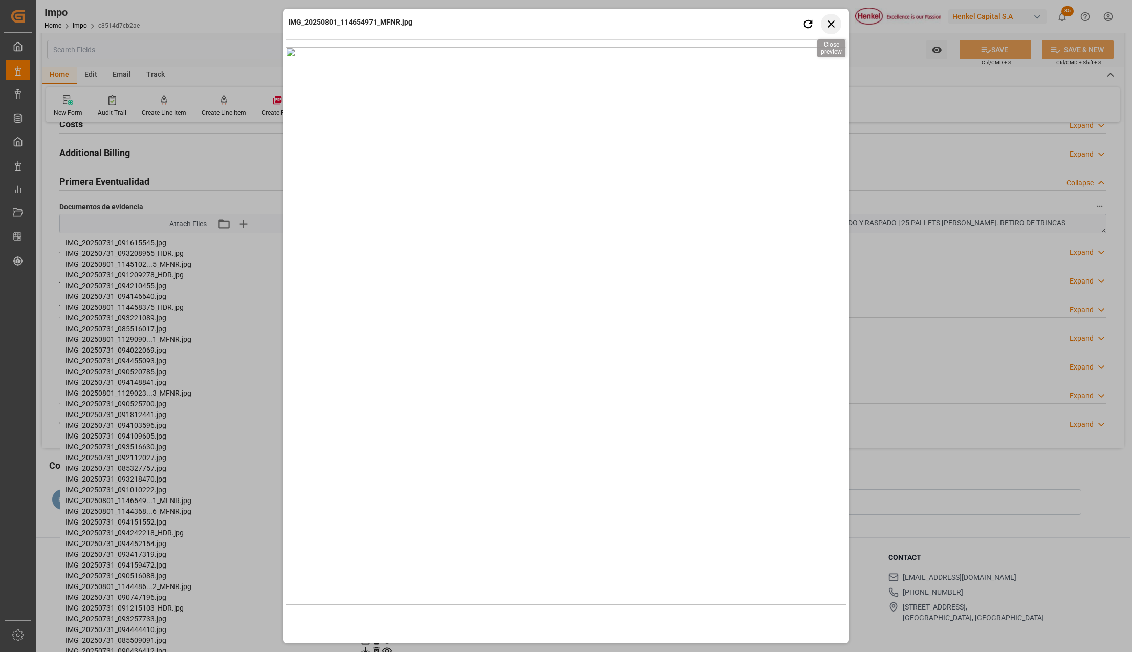
click at [829, 21] on icon "button" at bounding box center [831, 23] width 7 height 7
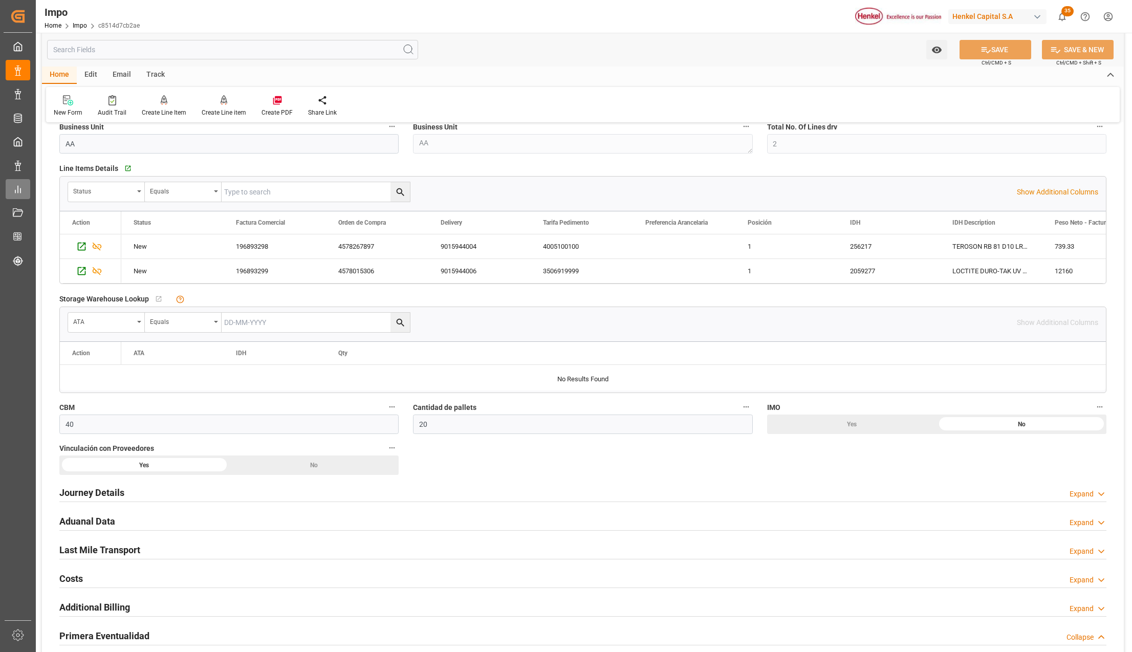
scroll to position [341, 0]
